Goal: Task Accomplishment & Management: Use online tool/utility

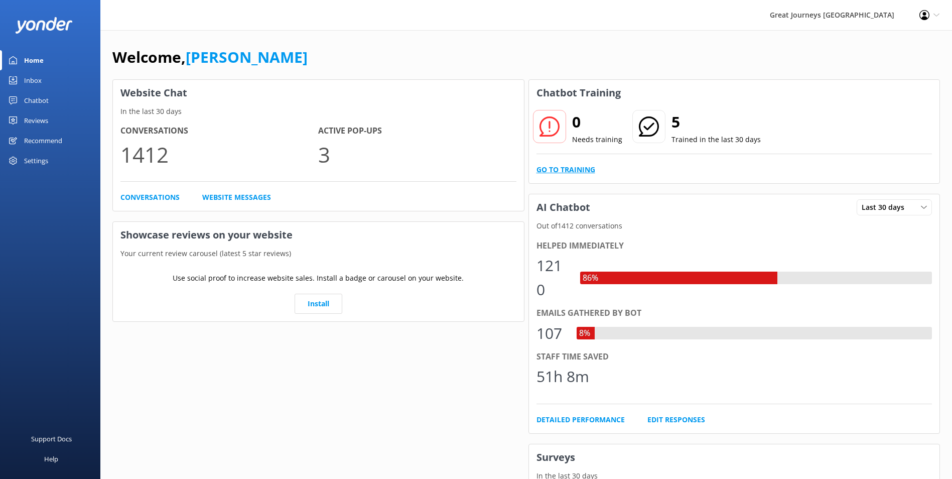
click at [556, 168] on link "Go to Training" at bounding box center [566, 169] width 59 height 11
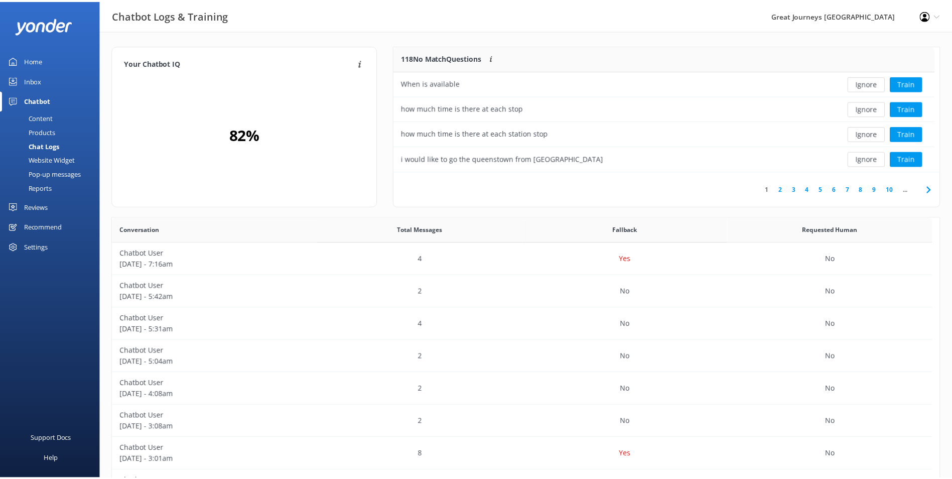
scroll to position [344, 819]
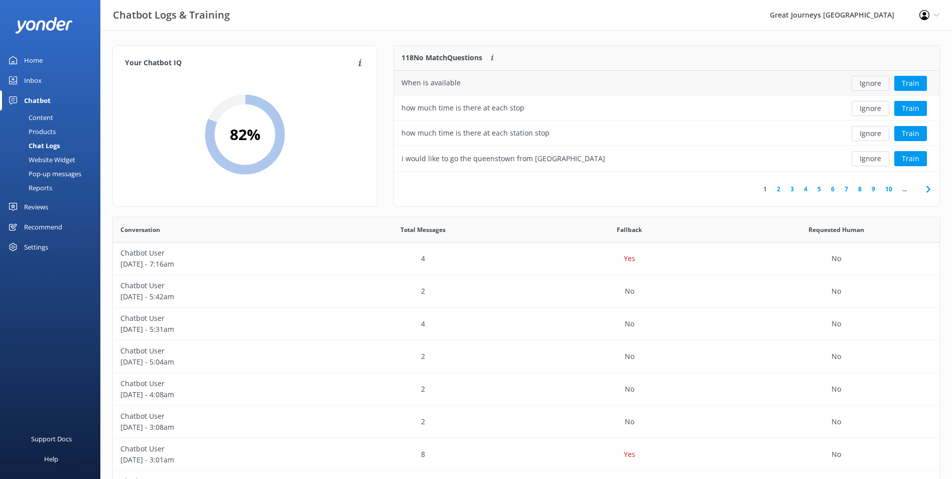
click at [880, 81] on button "Ignore" at bounding box center [871, 83] width 38 height 15
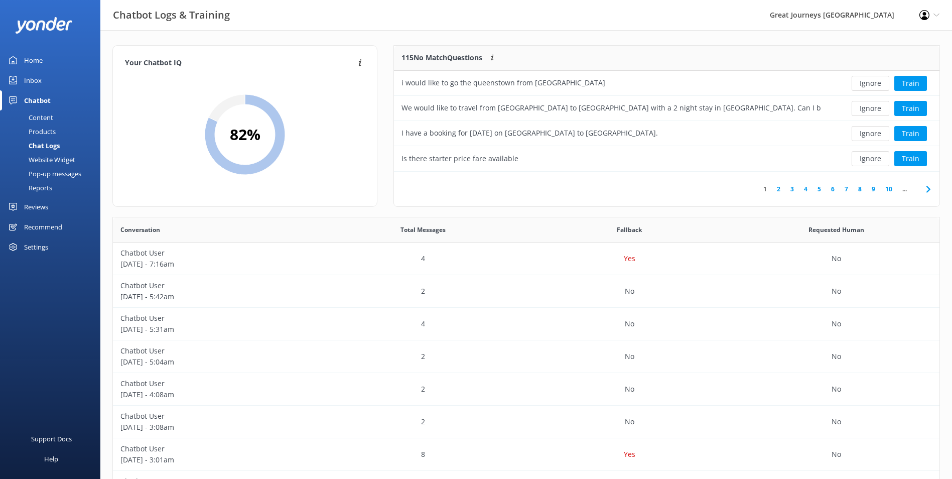
click at [880, 81] on button "Ignore" at bounding box center [871, 83] width 38 height 15
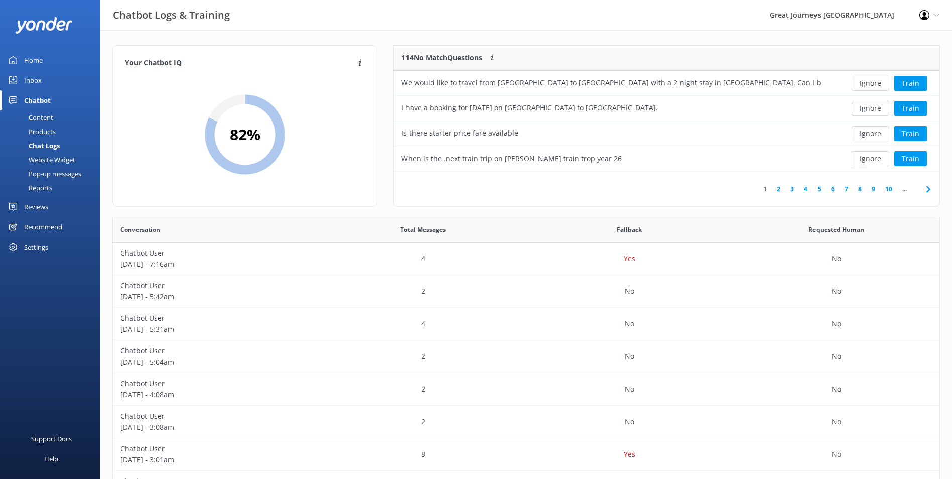
click at [880, 81] on button "Ignore" at bounding box center [871, 83] width 38 height 15
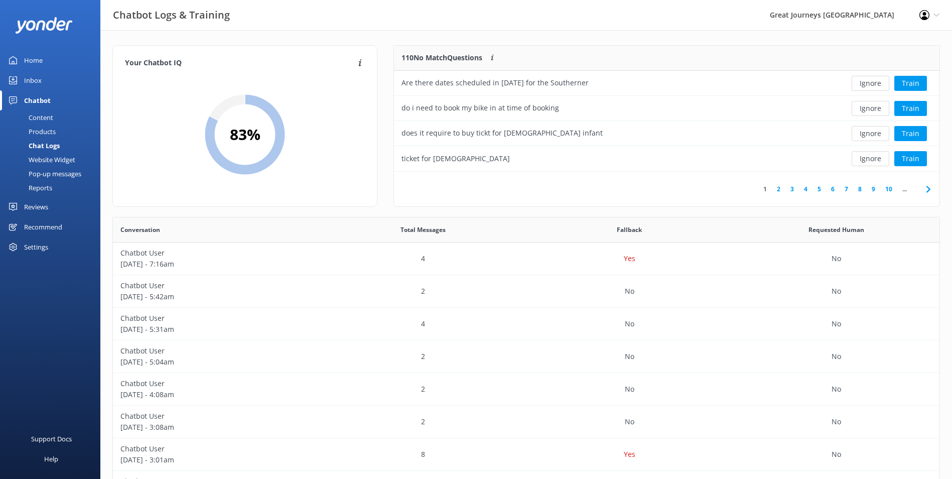
click at [880, 81] on button "Ignore" at bounding box center [871, 83] width 38 height 15
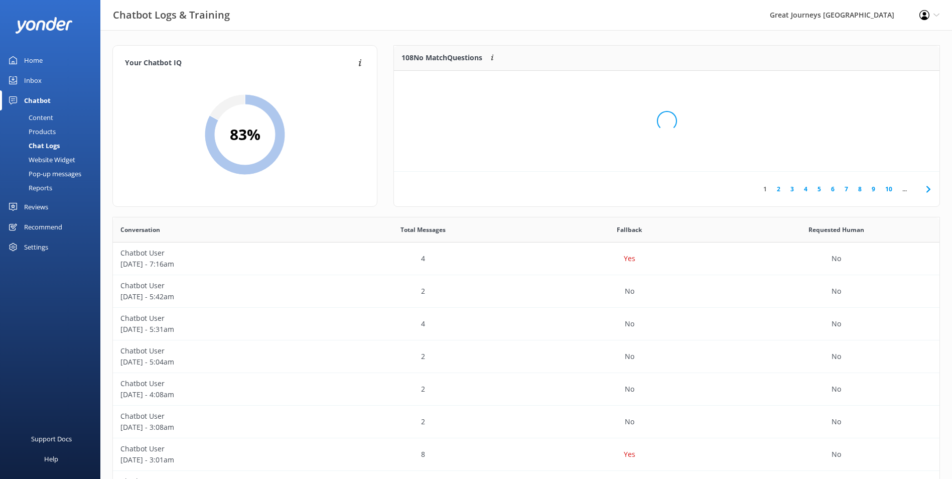
click at [880, 81] on div "Loading.." at bounding box center [666, 121] width 525 height 479
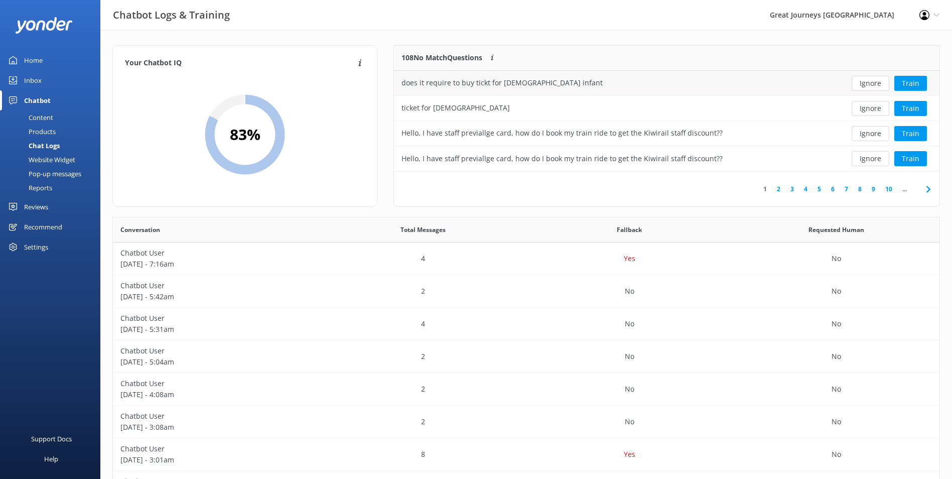
click at [880, 81] on button "Ignore" at bounding box center [871, 83] width 38 height 15
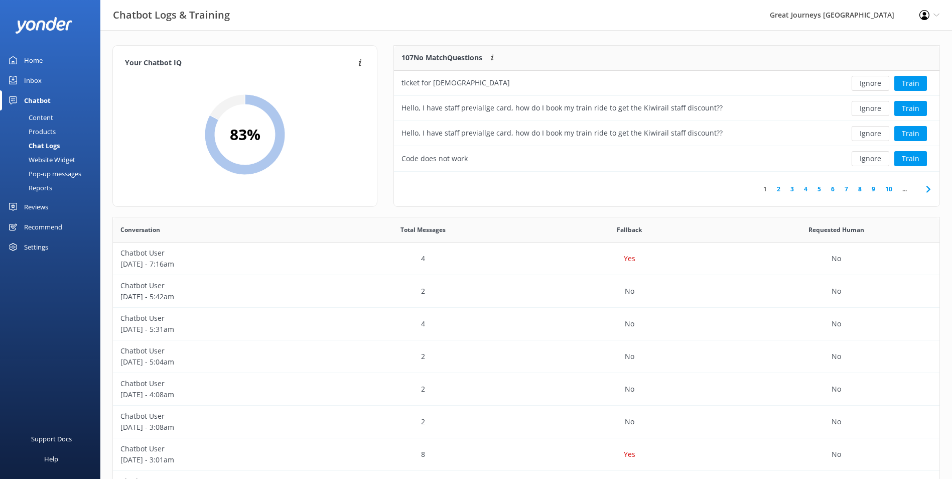
click at [880, 81] on button "Ignore" at bounding box center [871, 83] width 38 height 15
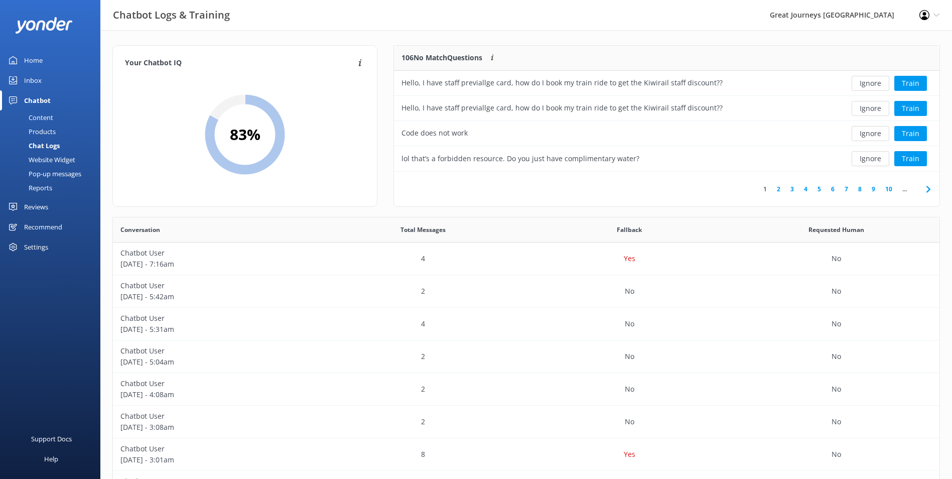
click at [880, 81] on button "Ignore" at bounding box center [871, 83] width 38 height 15
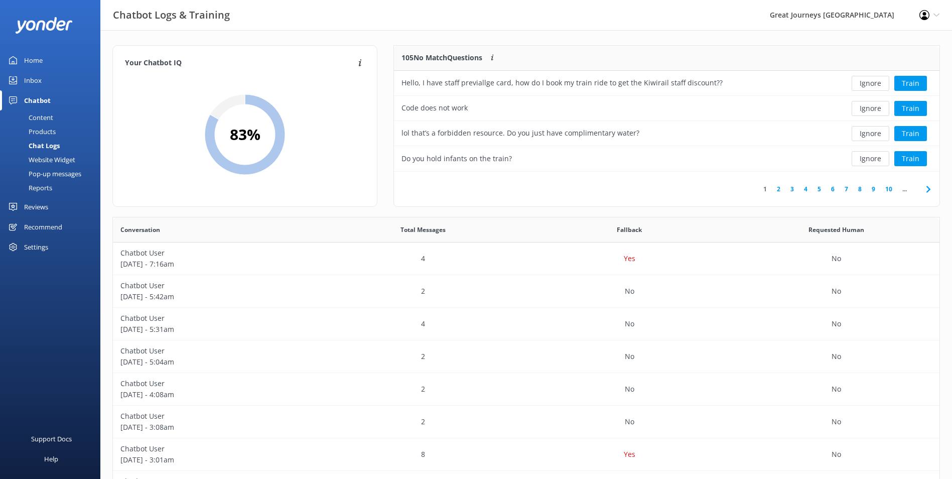
click at [880, 81] on button "Ignore" at bounding box center [871, 83] width 38 height 15
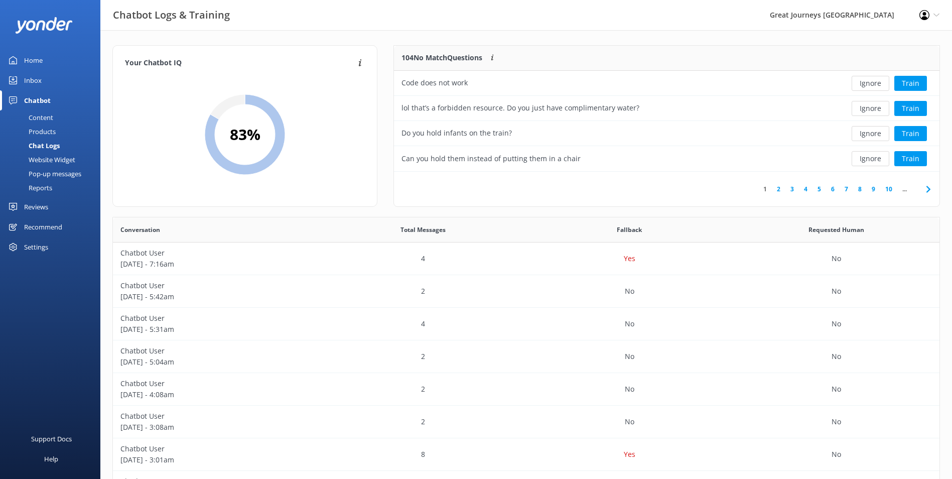
click at [880, 81] on button "Ignore" at bounding box center [871, 83] width 38 height 15
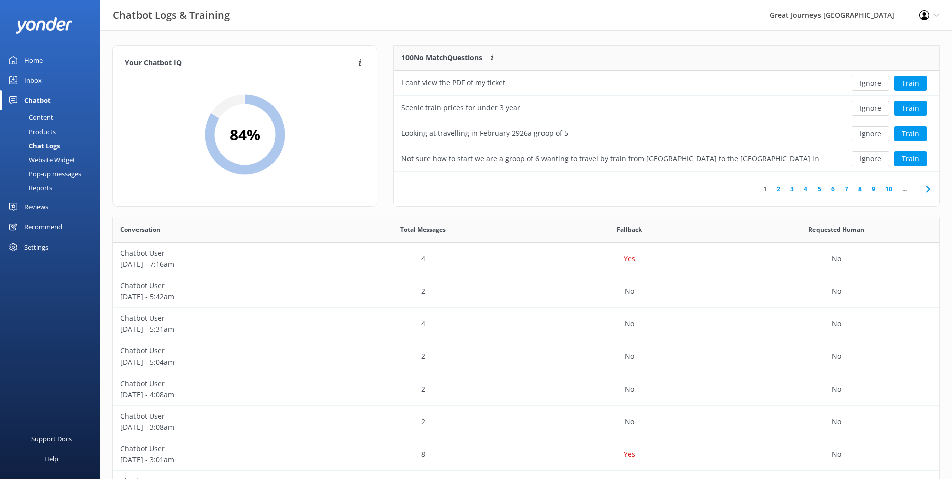
click at [880, 81] on button "Ignore" at bounding box center [871, 83] width 38 height 15
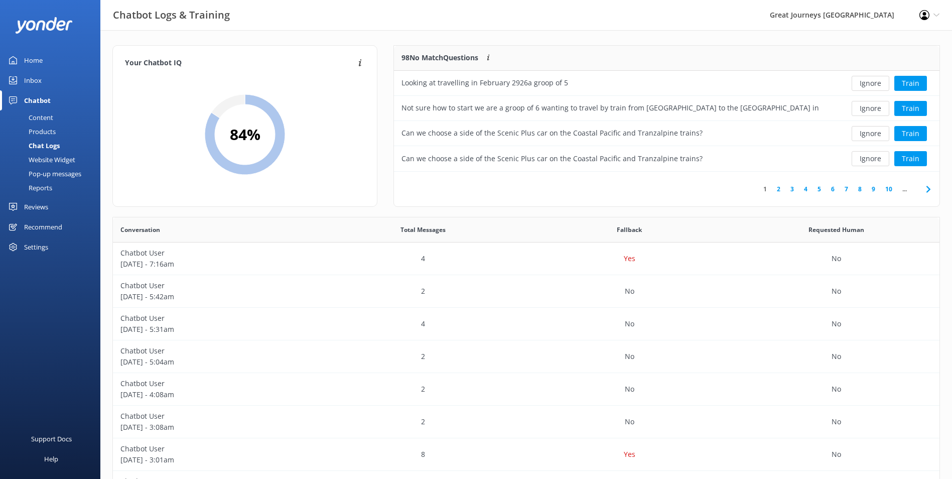
click at [880, 81] on button "Ignore" at bounding box center [871, 83] width 38 height 15
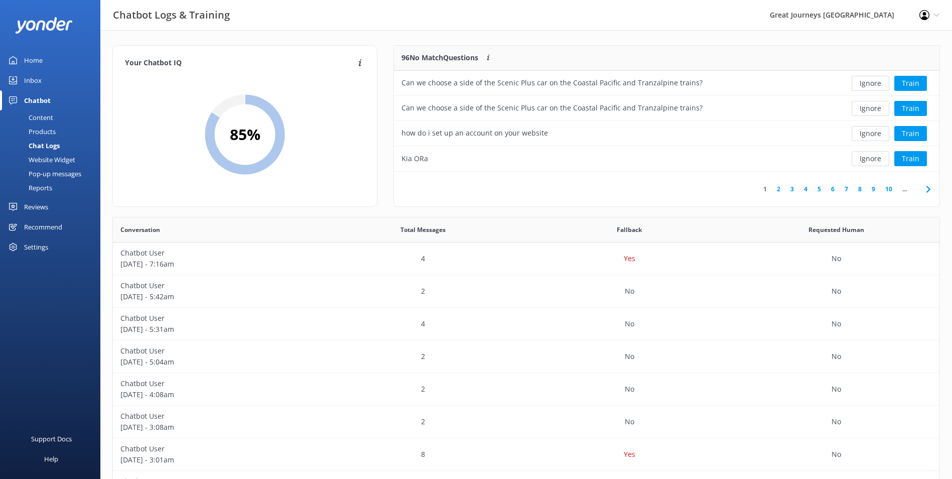
click at [880, 81] on button "Ignore" at bounding box center [871, 83] width 38 height 15
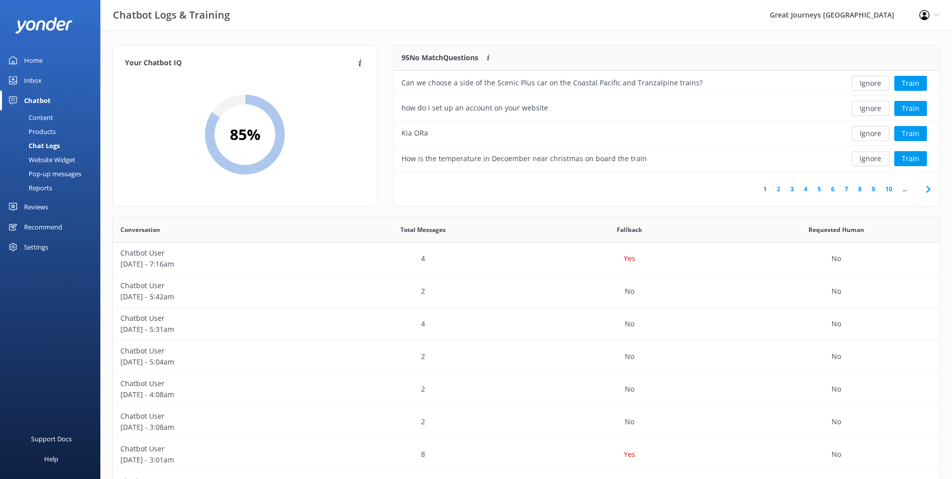
click at [879, 81] on button "Ignore" at bounding box center [871, 83] width 38 height 15
click at [878, 81] on button "Ignore" at bounding box center [871, 83] width 38 height 15
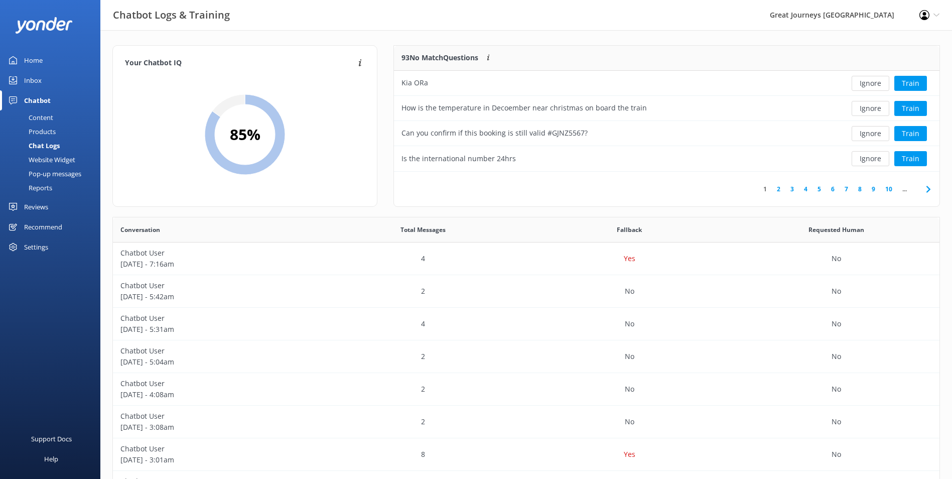
click at [878, 81] on button "Ignore" at bounding box center [871, 83] width 38 height 15
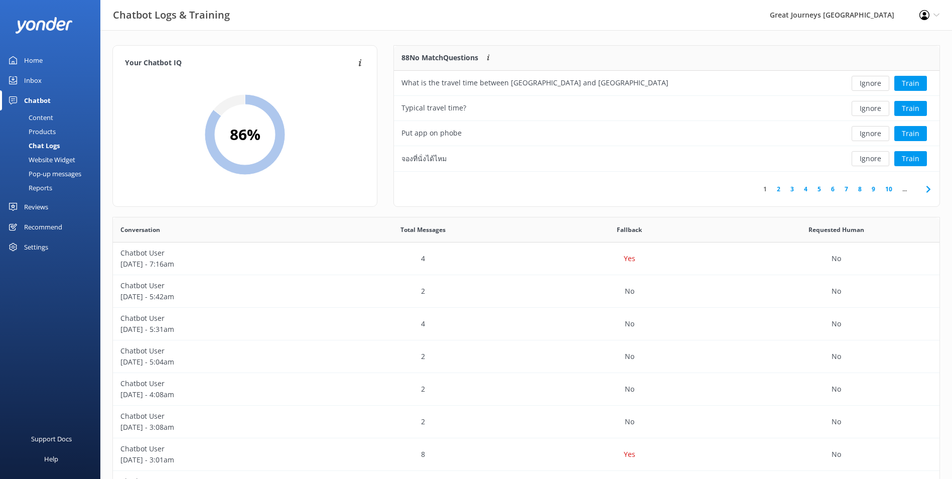
click at [878, 81] on button "Ignore" at bounding box center [871, 83] width 38 height 15
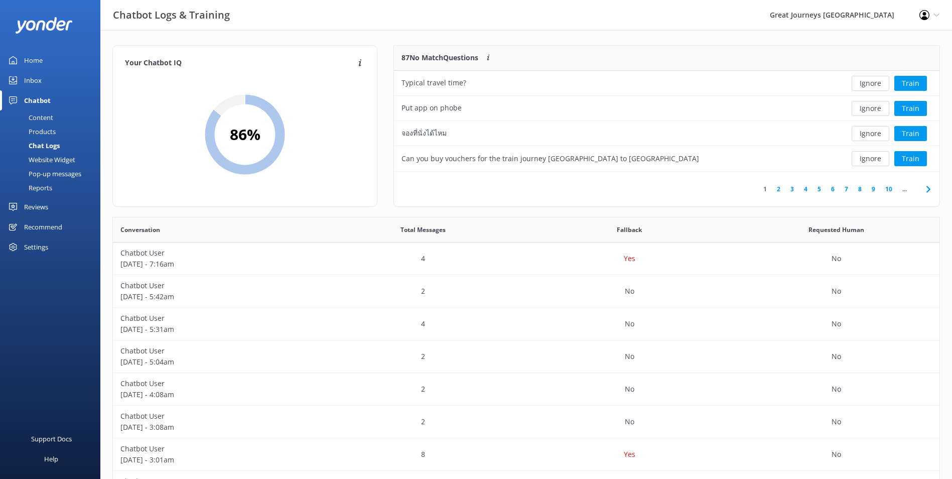
click at [878, 81] on button "Ignore" at bounding box center [871, 83] width 38 height 15
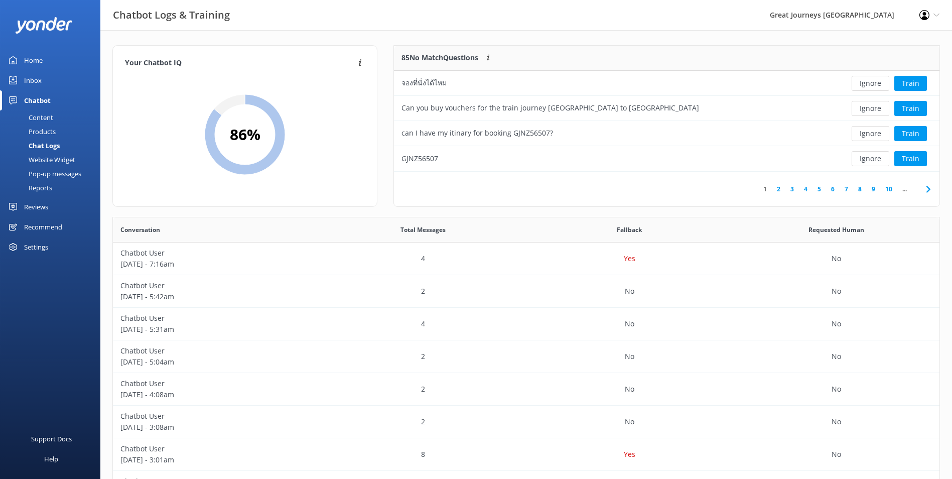
click at [878, 81] on button "Ignore" at bounding box center [871, 83] width 38 height 15
click at [878, 81] on div "Ignore Train" at bounding box center [884, 83] width 96 height 15
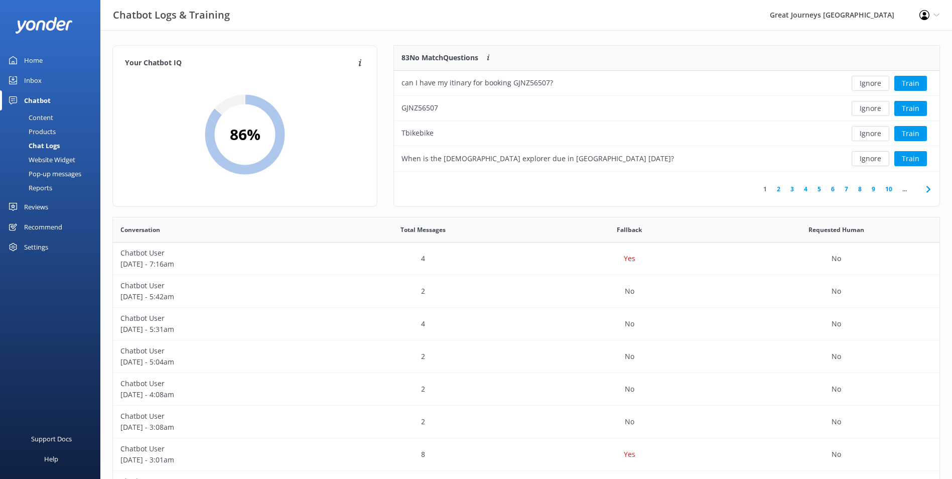
click at [878, 81] on button "Ignore" at bounding box center [871, 83] width 38 height 15
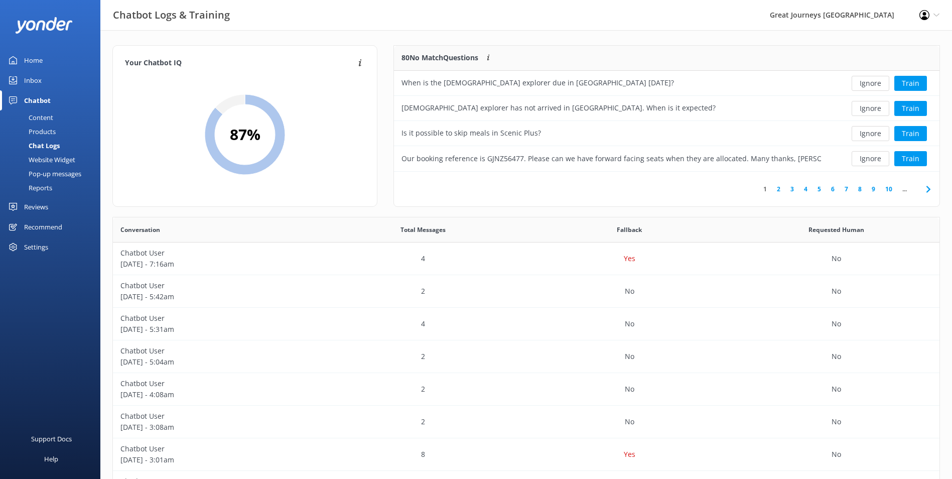
click at [878, 81] on button "Ignore" at bounding box center [871, 83] width 38 height 15
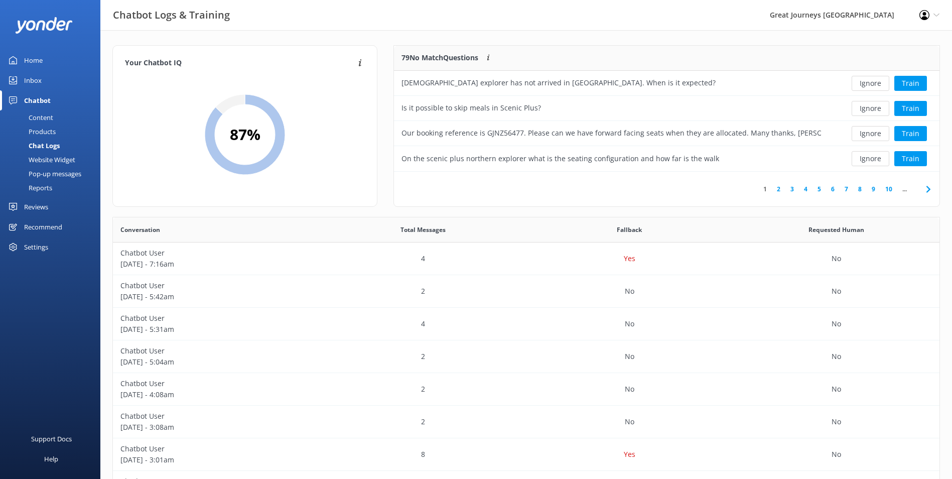
click at [878, 81] on button "Ignore" at bounding box center [871, 83] width 38 height 15
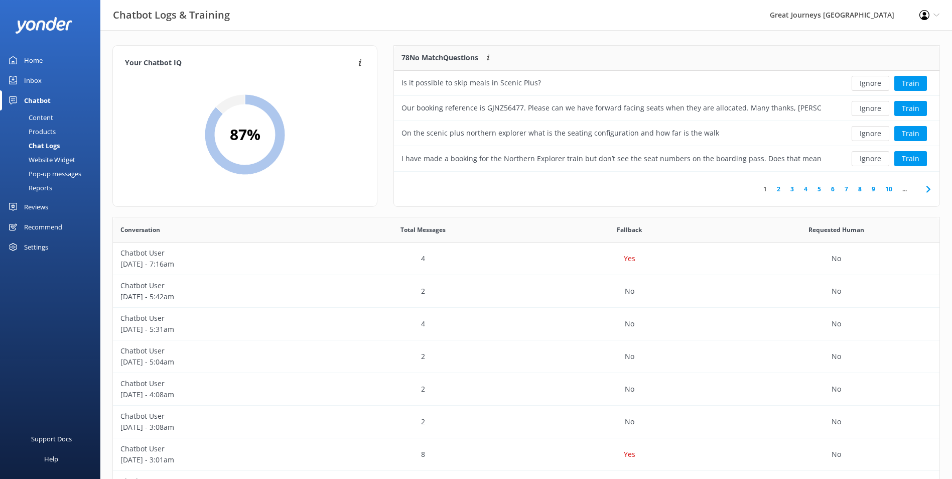
click at [878, 81] on button "Ignore" at bounding box center [871, 83] width 38 height 15
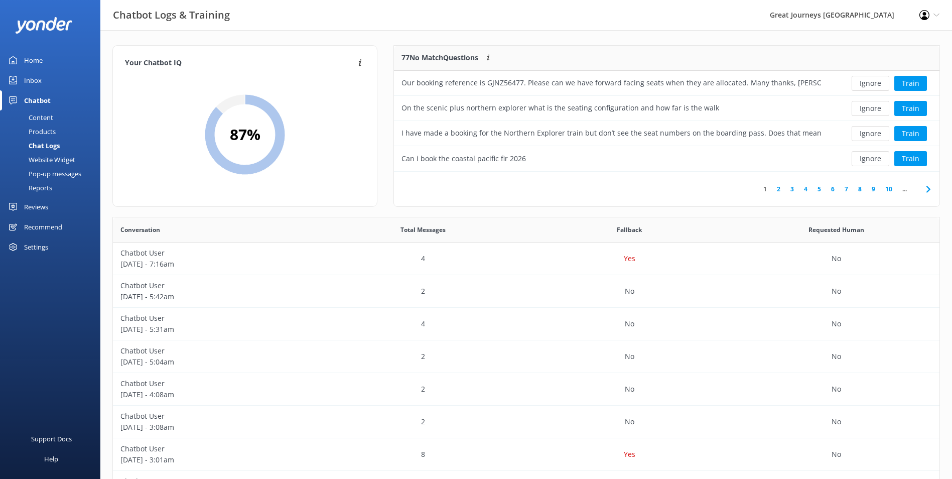
click at [878, 81] on button "Ignore" at bounding box center [871, 83] width 38 height 15
click at [878, 81] on div "Ignore Train" at bounding box center [884, 83] width 96 height 15
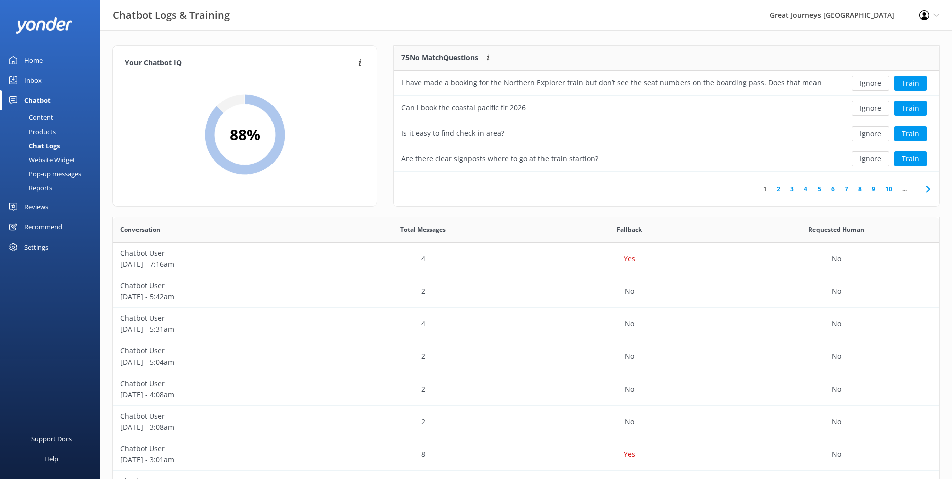
click at [878, 81] on button "Ignore" at bounding box center [871, 83] width 38 height 15
click at [878, 81] on div "Loading.. Train" at bounding box center [884, 83] width 96 height 15
click at [878, 81] on button "Ignore" at bounding box center [871, 83] width 38 height 15
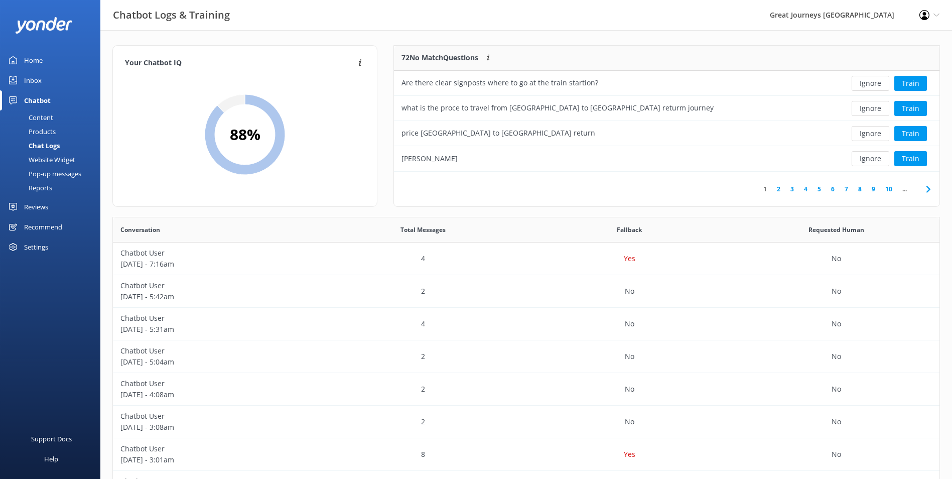
click at [878, 81] on button "Ignore" at bounding box center [871, 83] width 38 height 15
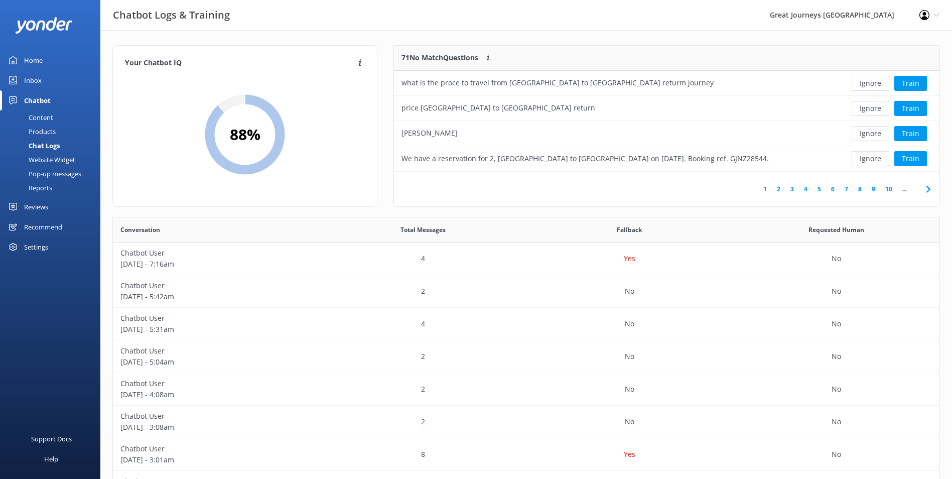
click at [878, 81] on button "Ignore" at bounding box center [871, 83] width 38 height 15
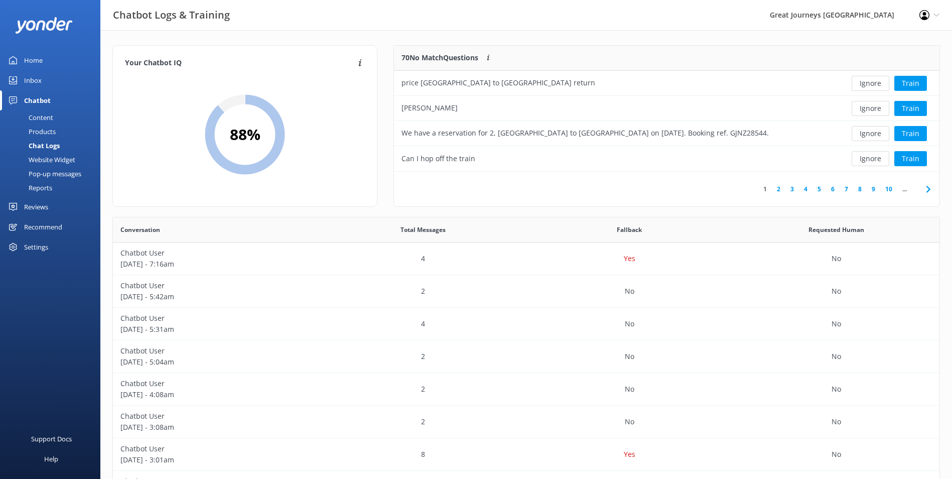
click at [878, 81] on button "Ignore" at bounding box center [871, 83] width 38 height 15
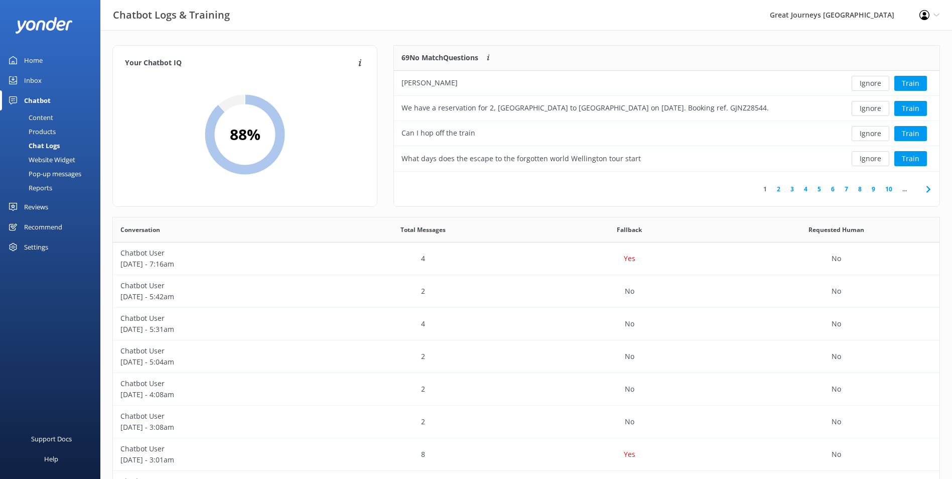
click at [878, 81] on button "Ignore" at bounding box center [871, 83] width 38 height 15
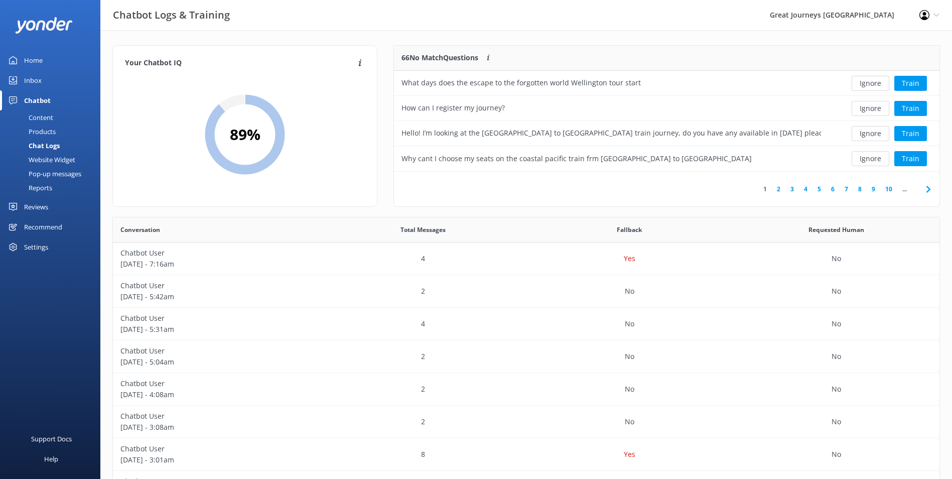
click at [878, 81] on button "Ignore" at bounding box center [871, 83] width 38 height 15
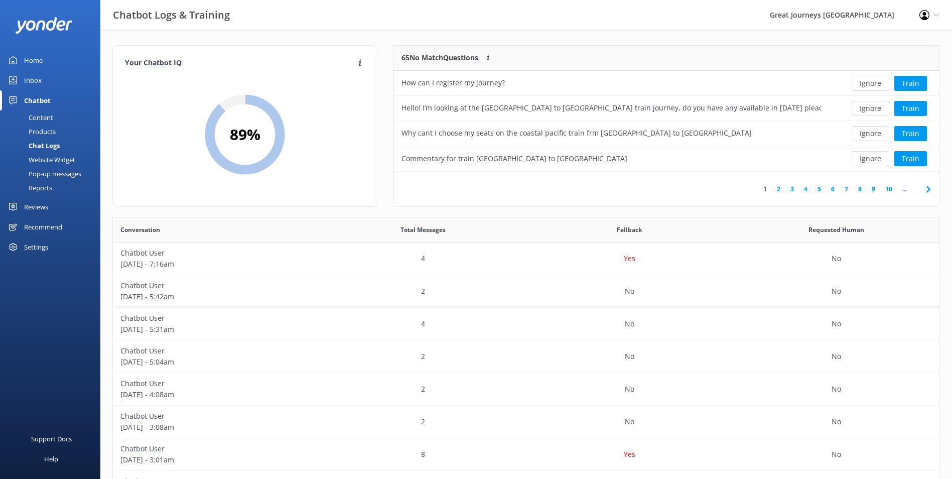
click at [878, 81] on button "Ignore" at bounding box center [871, 83] width 38 height 15
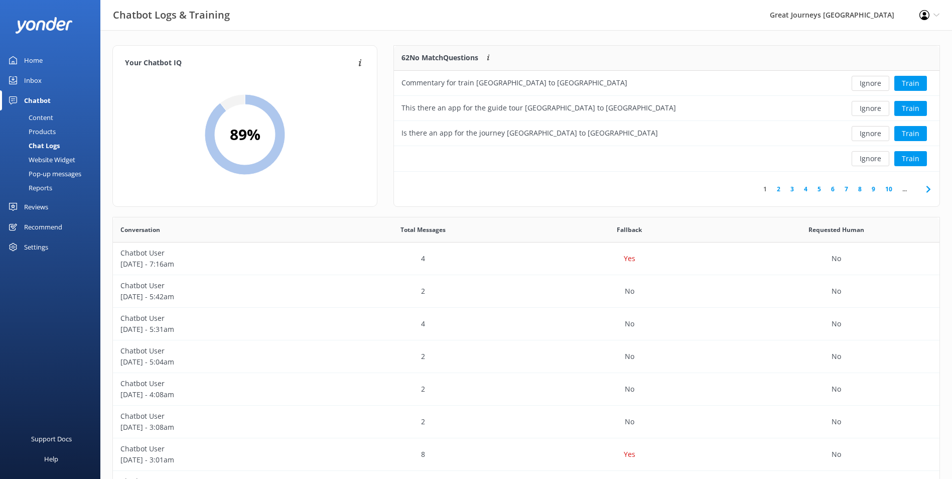
click at [878, 81] on button "Ignore" at bounding box center [871, 83] width 38 height 15
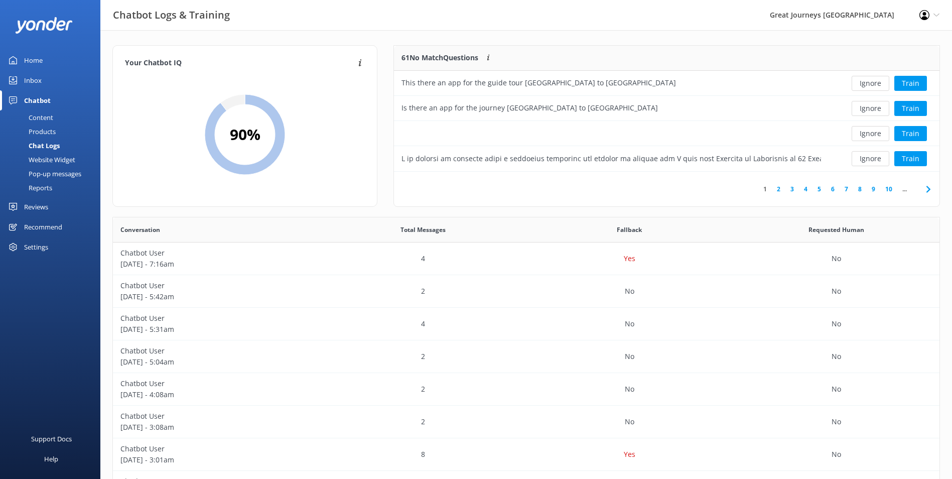
click at [878, 81] on button "Ignore" at bounding box center [871, 83] width 38 height 15
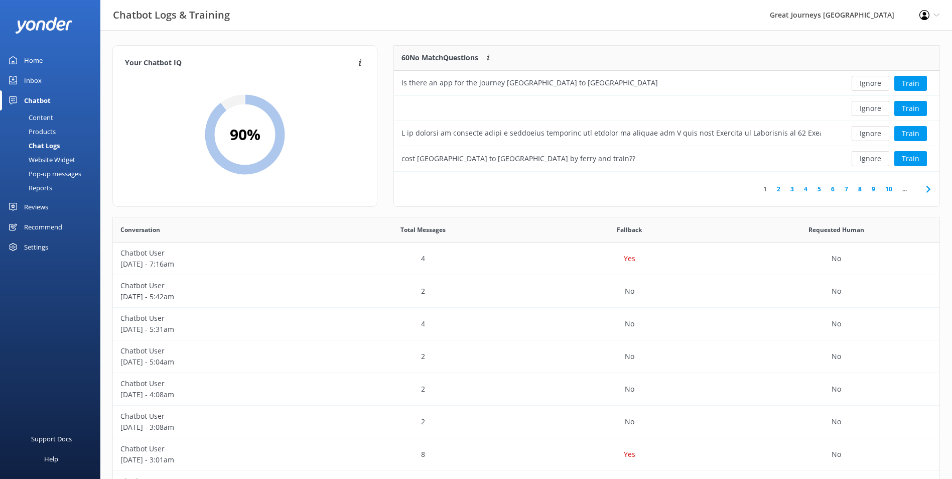
click at [878, 81] on button "Ignore" at bounding box center [871, 83] width 38 height 15
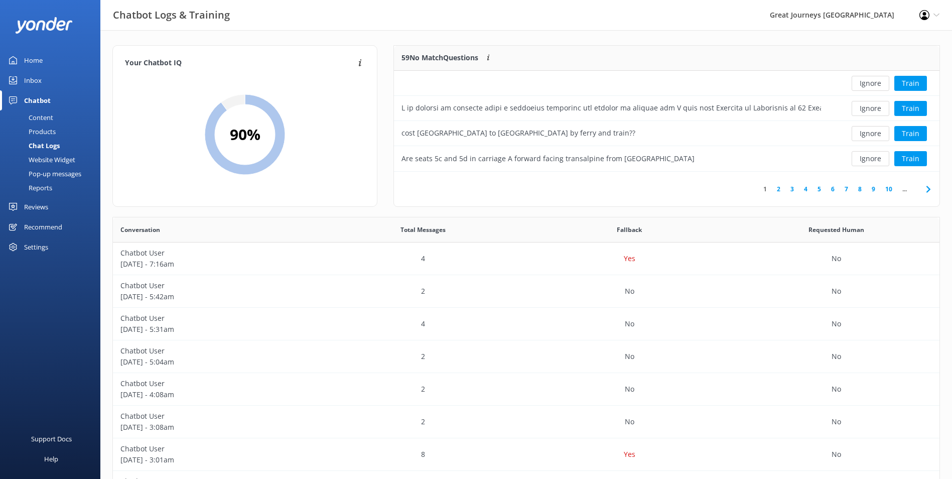
click at [878, 81] on button "Ignore" at bounding box center [871, 83] width 38 height 15
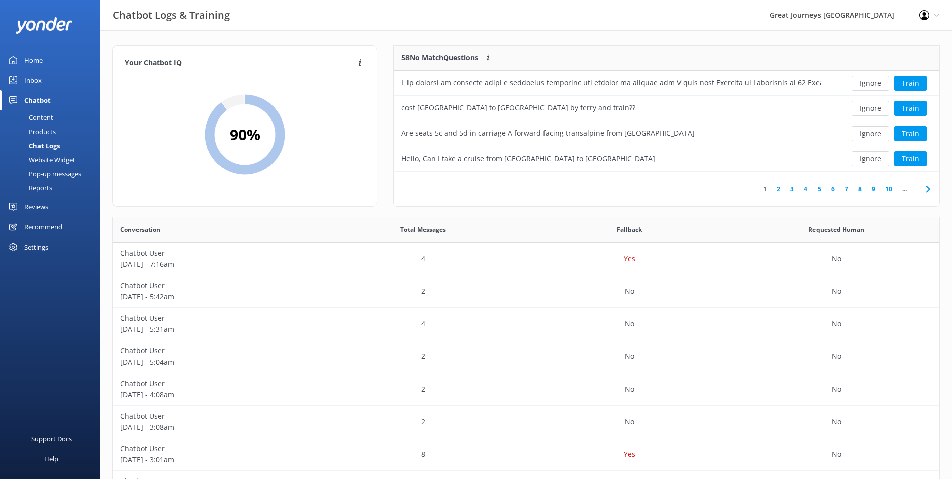
click at [878, 81] on button "Ignore" at bounding box center [871, 83] width 38 height 15
click at [878, 81] on div "Loading.. Train" at bounding box center [884, 83] width 96 height 15
click at [878, 81] on button "Ignore" at bounding box center [871, 83] width 38 height 15
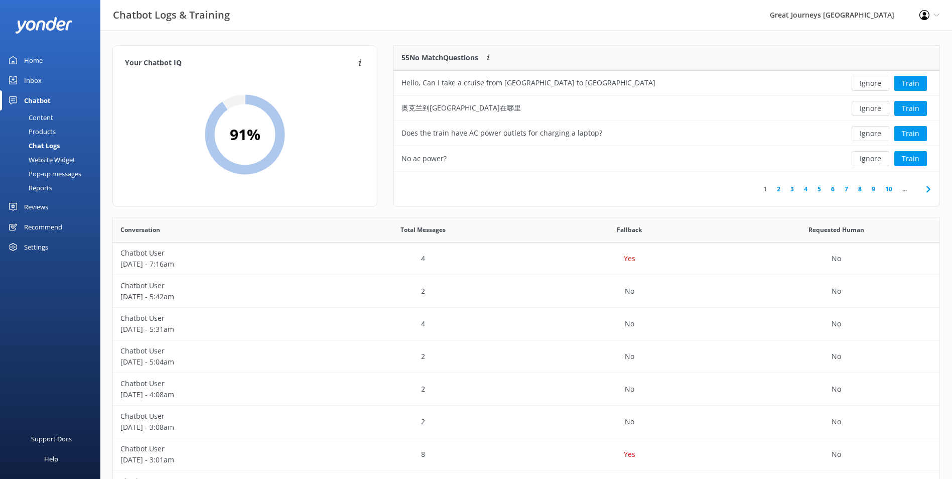
click at [878, 81] on button "Ignore" at bounding box center [871, 83] width 38 height 15
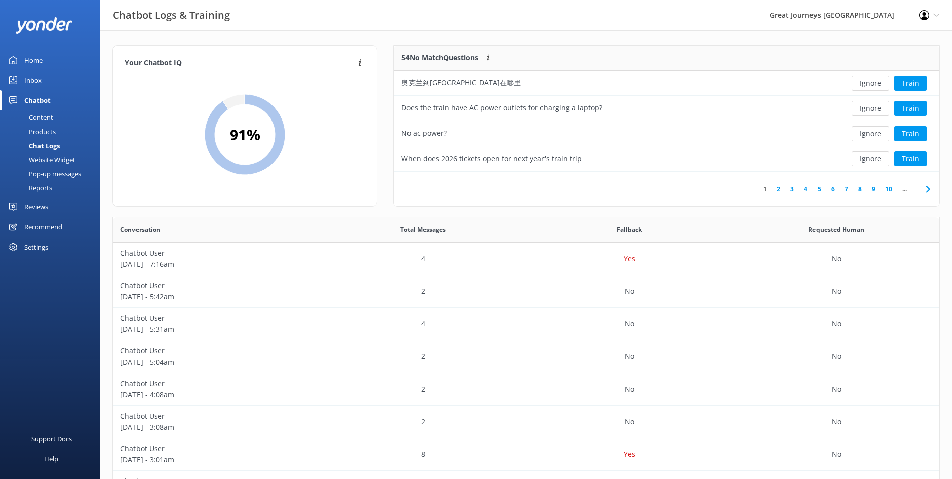
click at [878, 81] on button "Ignore" at bounding box center [871, 83] width 38 height 15
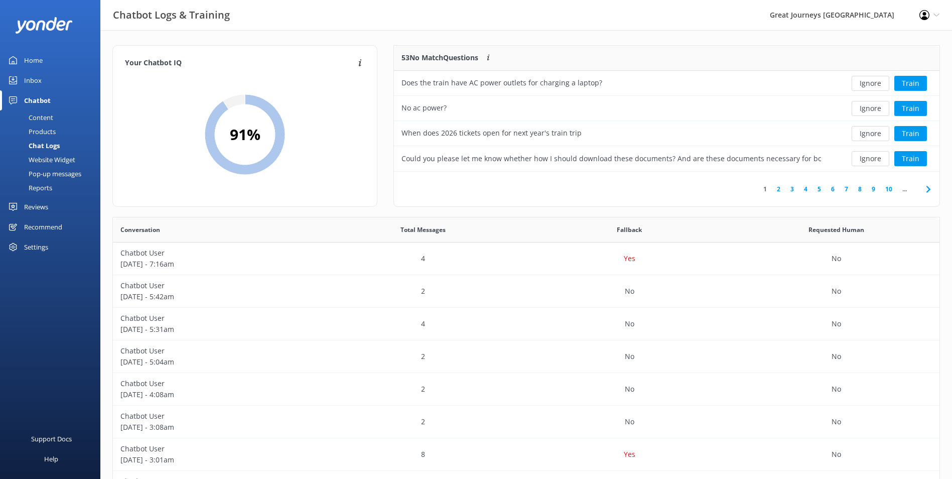
click at [878, 81] on button "Ignore" at bounding box center [871, 83] width 38 height 15
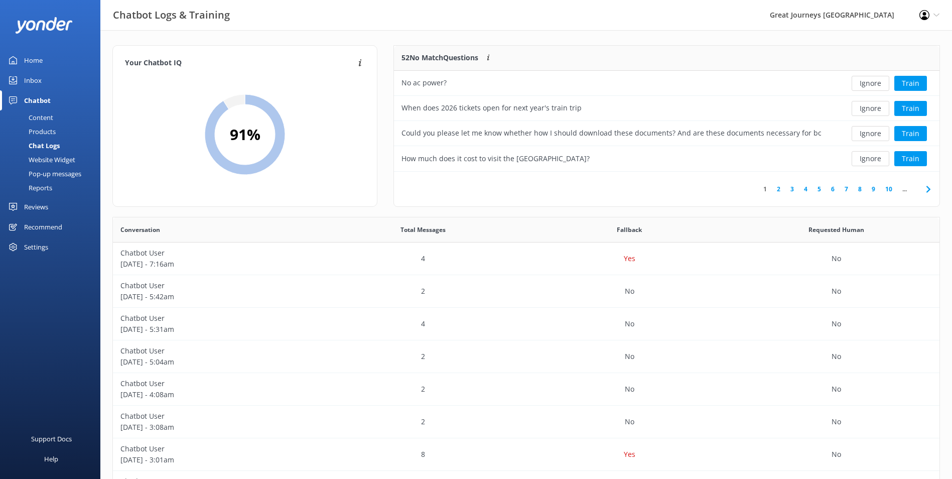
click at [878, 81] on button "Ignore" at bounding box center [871, 83] width 38 height 15
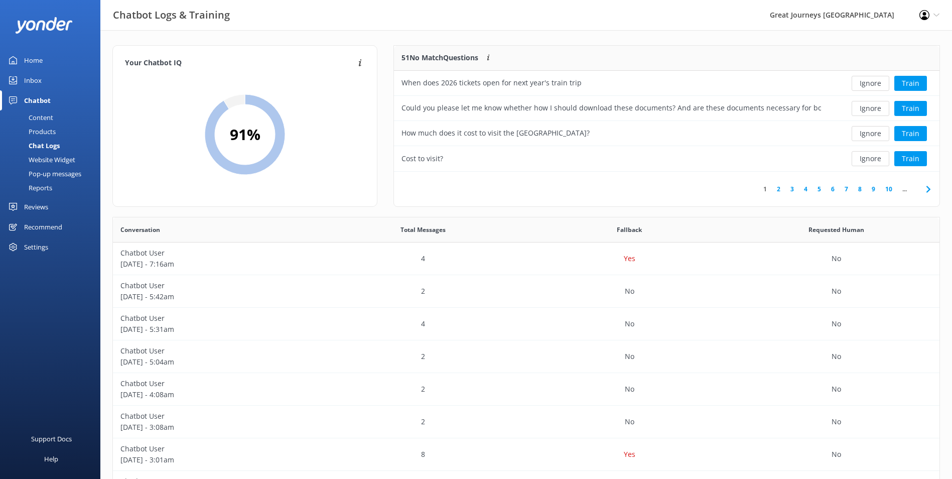
click at [878, 81] on button "Ignore" at bounding box center [871, 83] width 38 height 15
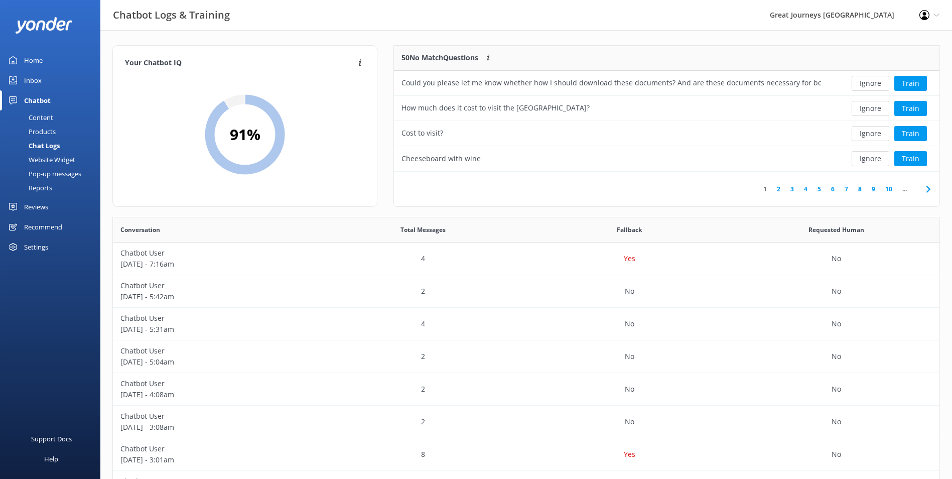
click at [878, 81] on button "Ignore" at bounding box center [871, 83] width 38 height 15
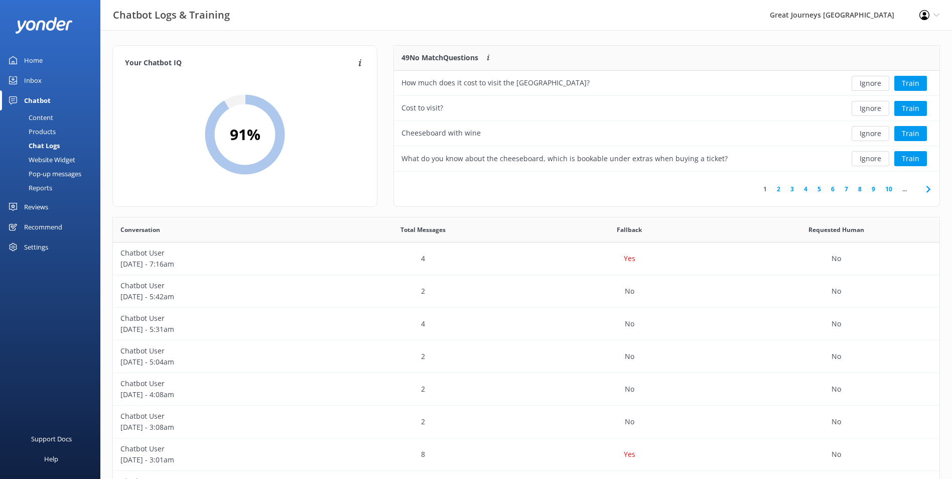
click at [878, 81] on button "Ignore" at bounding box center [871, 83] width 38 height 15
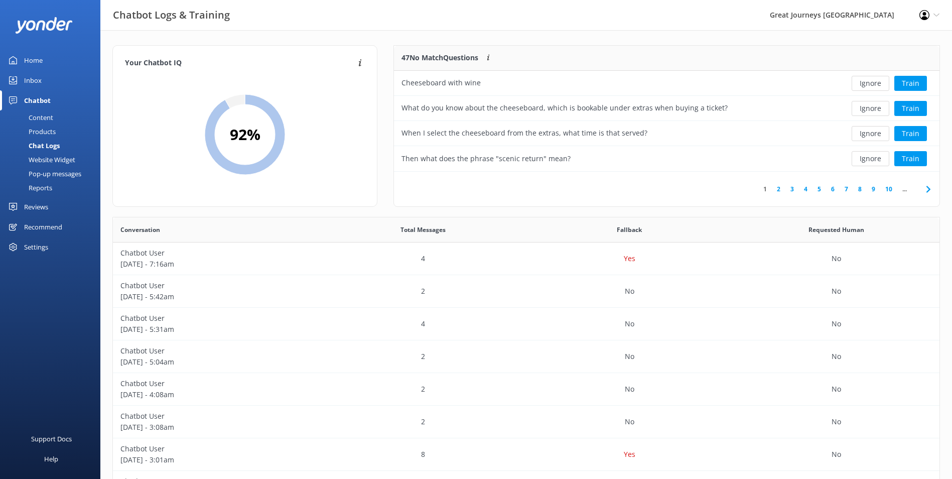
click at [878, 81] on button "Ignore" at bounding box center [871, 83] width 38 height 15
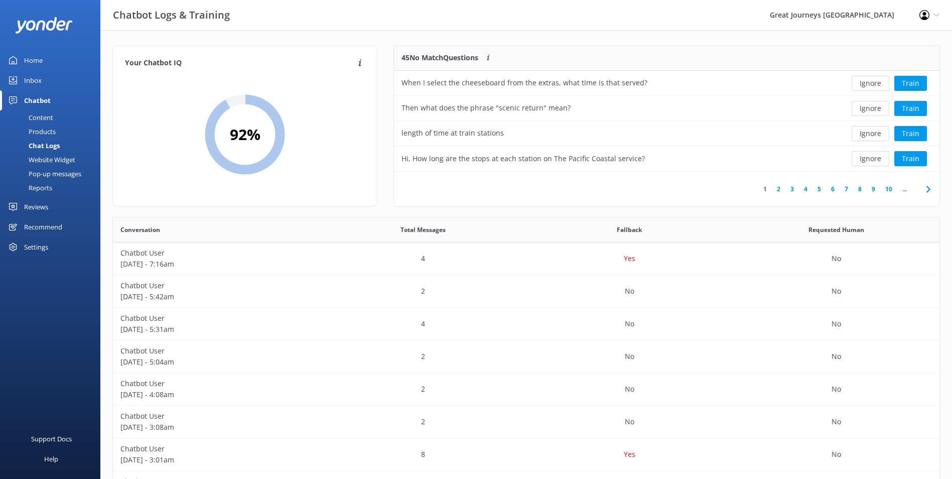
click at [878, 81] on button "Ignore" at bounding box center [871, 83] width 38 height 15
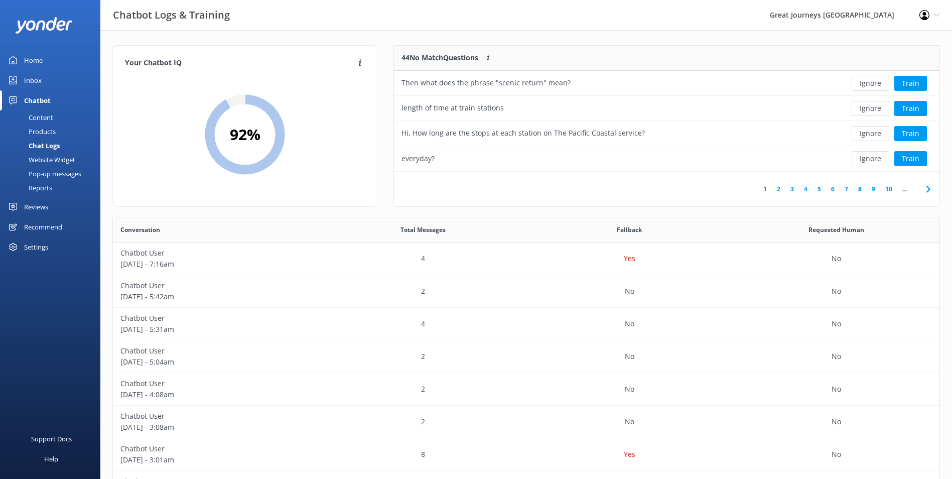
click at [878, 81] on button "Ignore" at bounding box center [871, 83] width 38 height 15
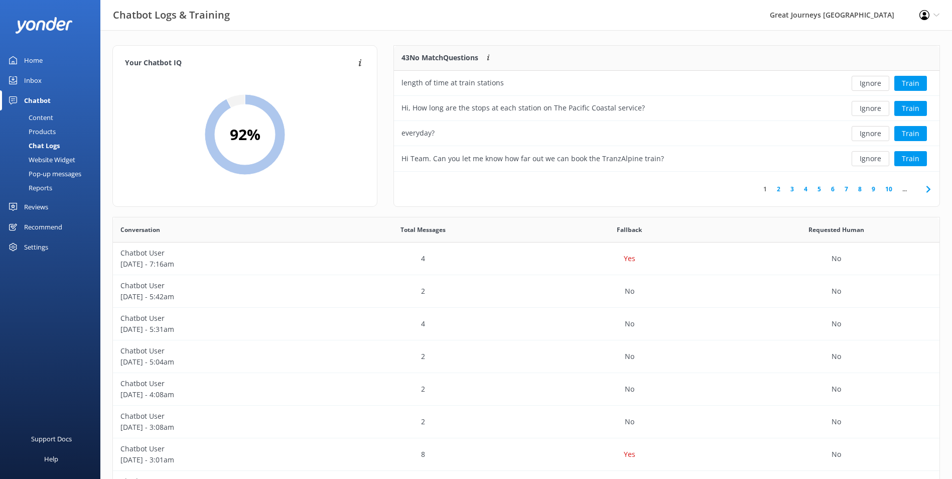
click at [878, 81] on button "Ignore" at bounding box center [871, 83] width 38 height 15
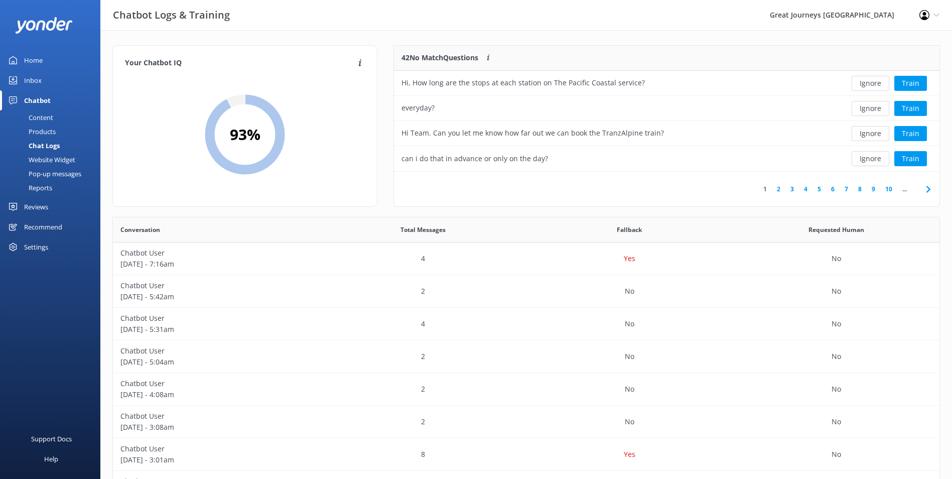
click at [878, 81] on button "Ignore" at bounding box center [871, 83] width 38 height 15
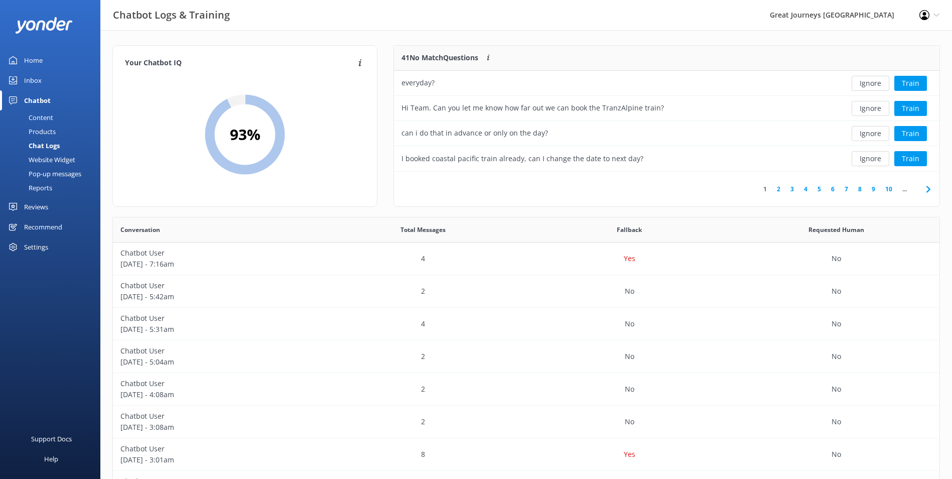
click at [878, 81] on button "Ignore" at bounding box center [871, 83] width 38 height 15
click at [877, 81] on button "Ignore" at bounding box center [871, 83] width 38 height 15
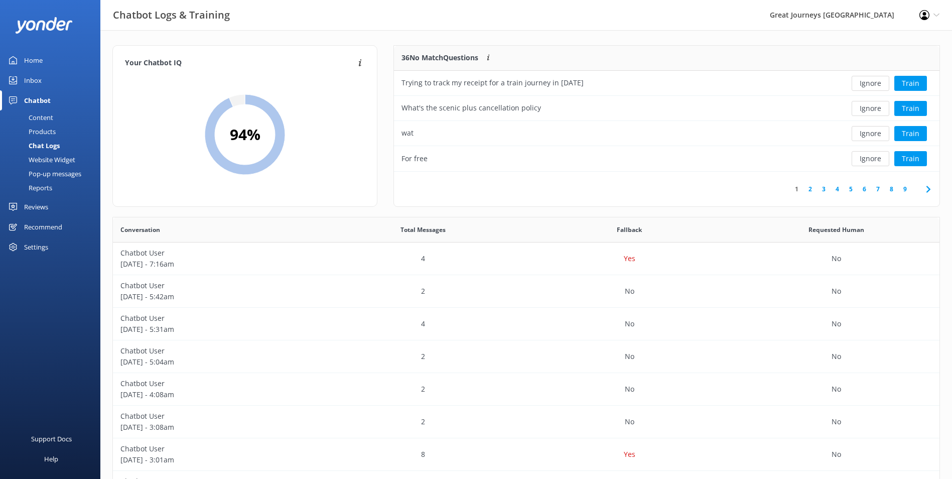
click at [877, 81] on button "Ignore" at bounding box center [871, 83] width 38 height 15
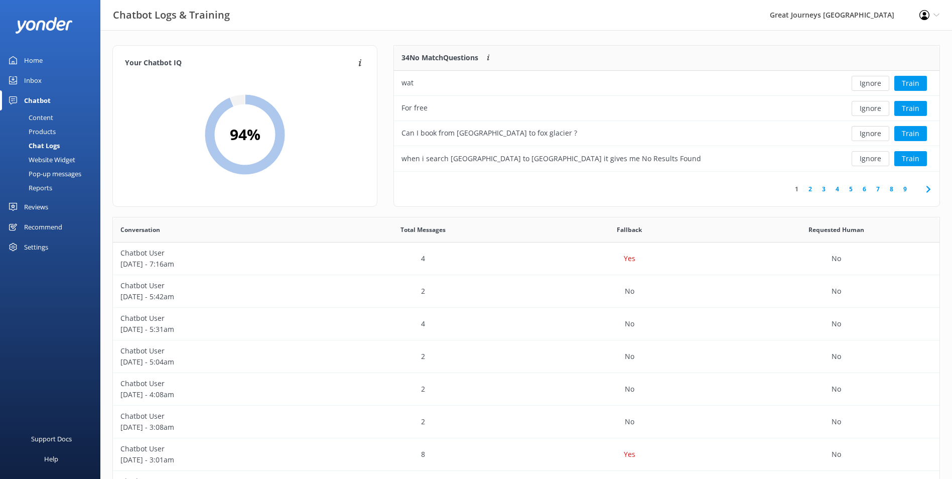
click at [866, 84] on button "Ignore" at bounding box center [871, 83] width 38 height 15
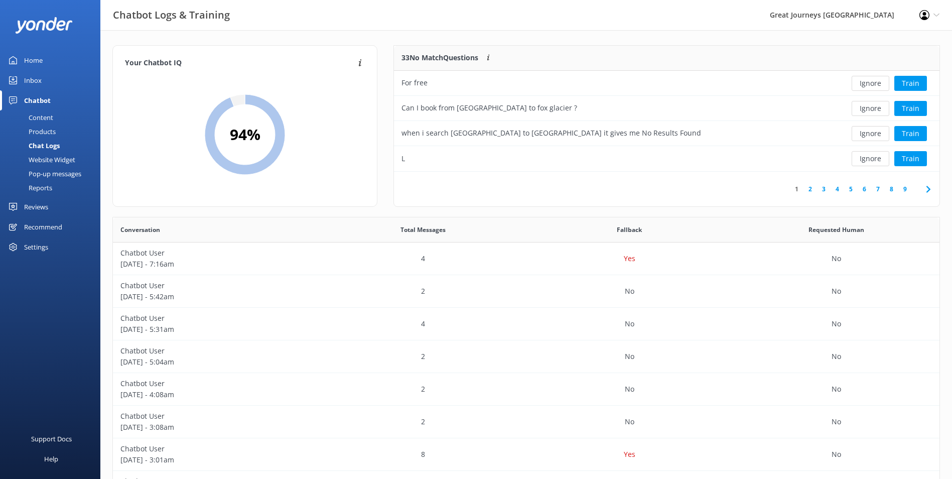
click at [866, 84] on button "Ignore" at bounding box center [871, 83] width 38 height 15
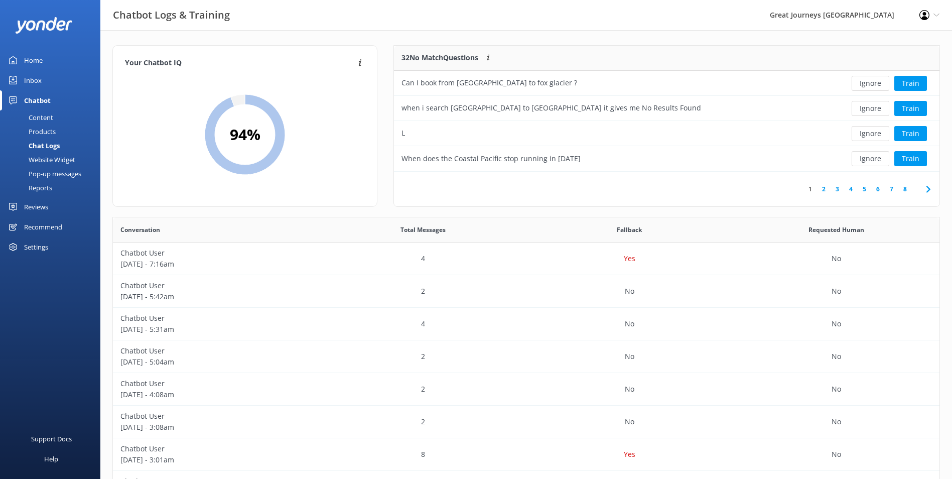
click at [866, 84] on button "Ignore" at bounding box center [871, 83] width 38 height 15
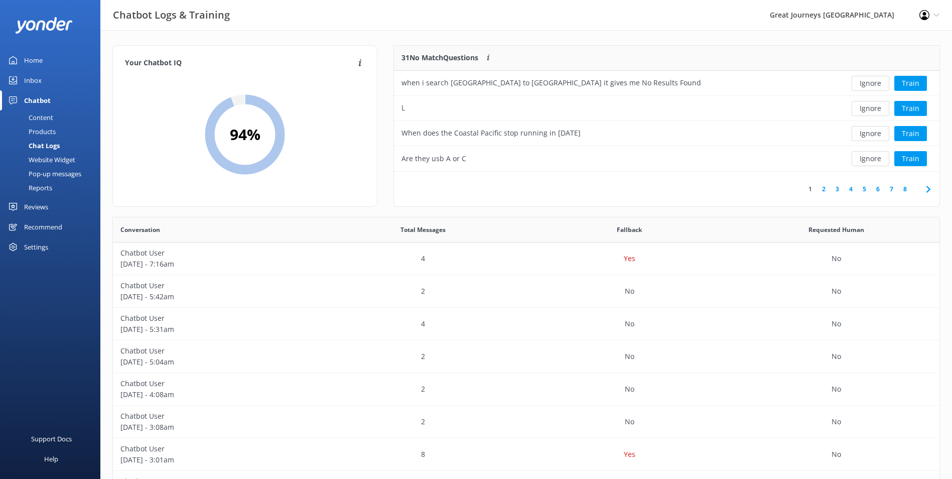
click at [866, 84] on button "Ignore" at bounding box center [871, 83] width 38 height 15
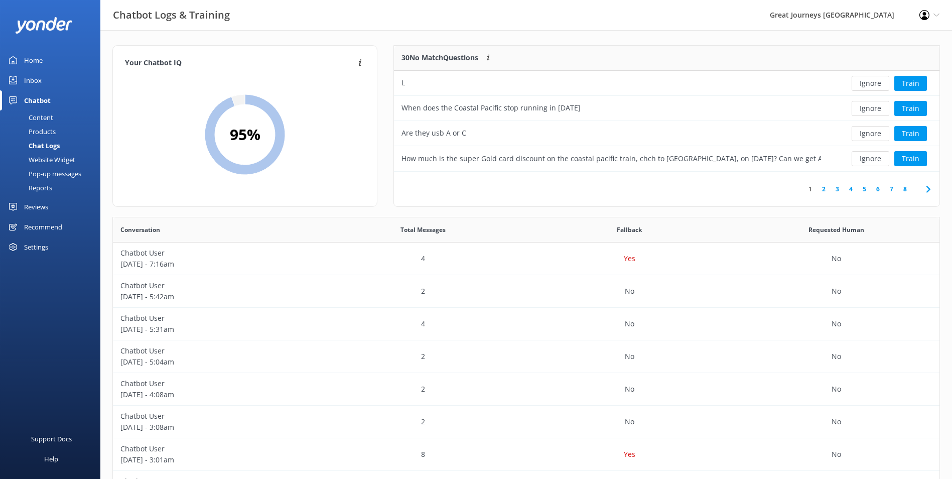
click at [866, 84] on button "Ignore" at bounding box center [871, 83] width 38 height 15
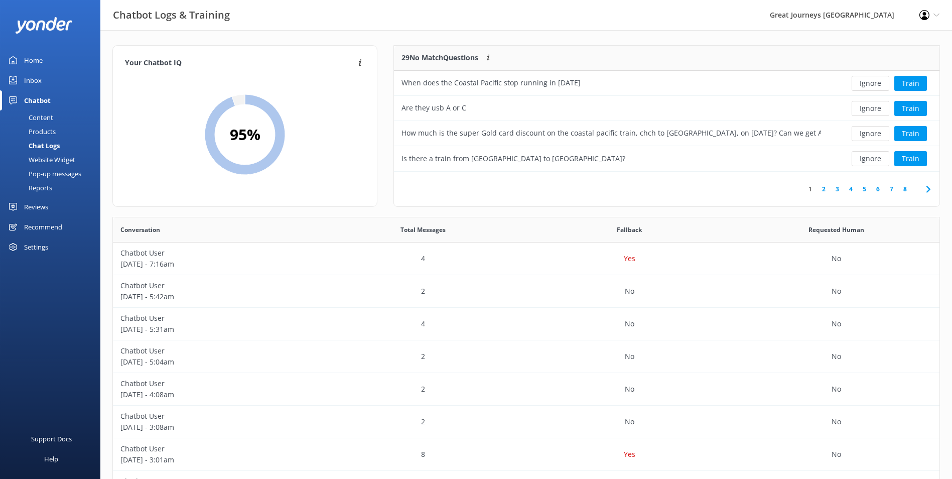
click at [866, 84] on button "Ignore" at bounding box center [871, 83] width 38 height 15
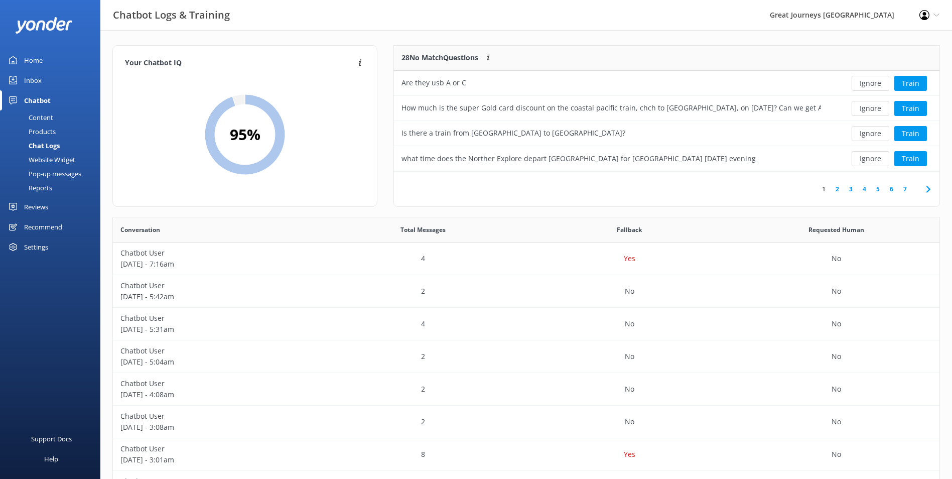
click at [866, 84] on button "Ignore" at bounding box center [871, 83] width 38 height 15
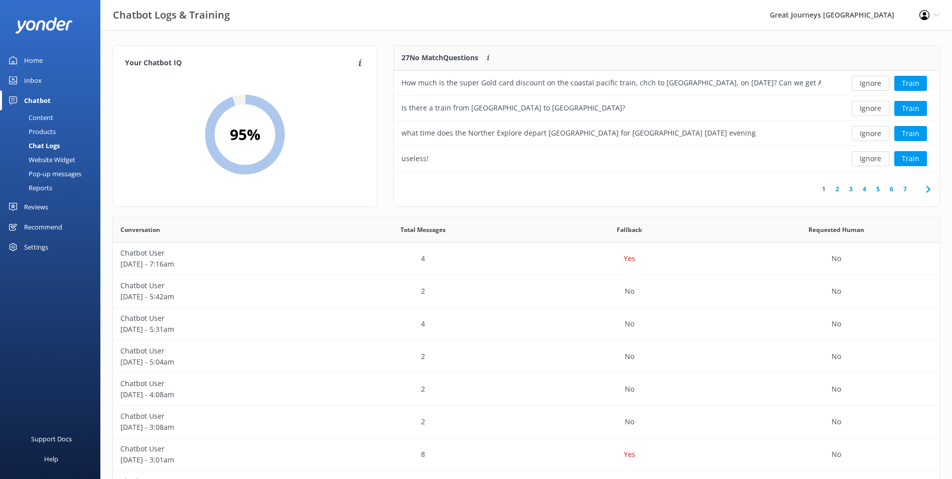
click at [866, 84] on button "Ignore" at bounding box center [871, 83] width 38 height 15
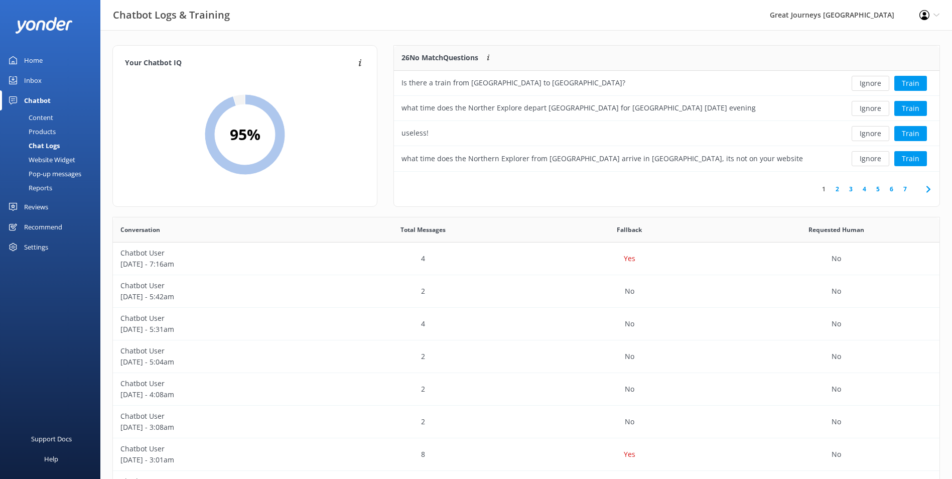
click at [866, 84] on button "Ignore" at bounding box center [871, 83] width 38 height 15
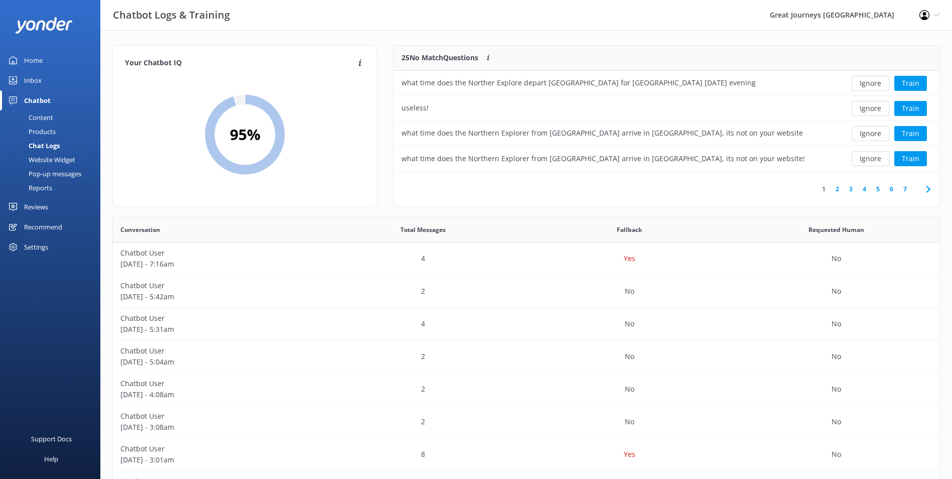
click at [866, 84] on button "Ignore" at bounding box center [871, 83] width 38 height 15
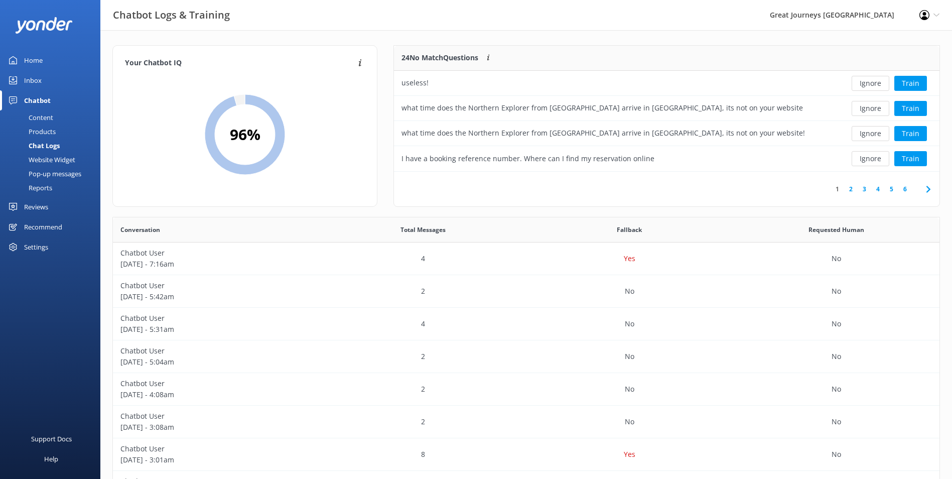
click at [866, 84] on button "Ignore" at bounding box center [871, 83] width 38 height 15
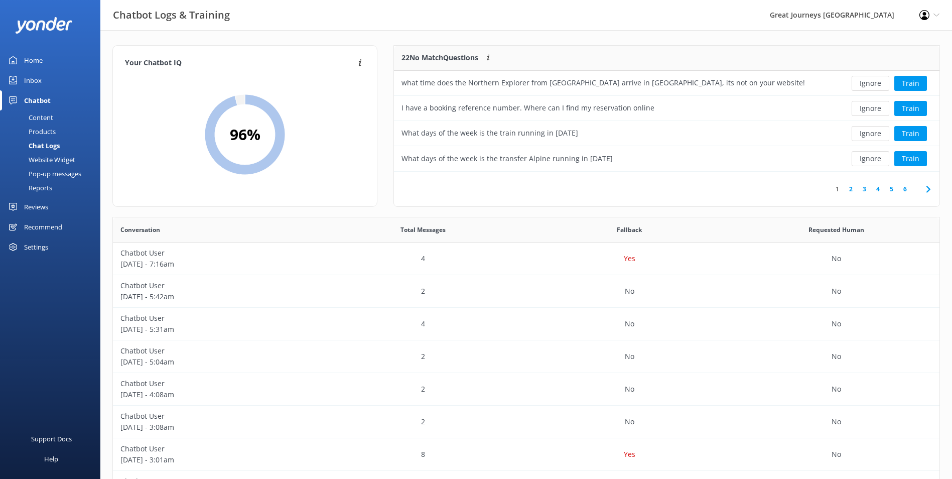
click at [866, 84] on button "Ignore" at bounding box center [871, 83] width 38 height 15
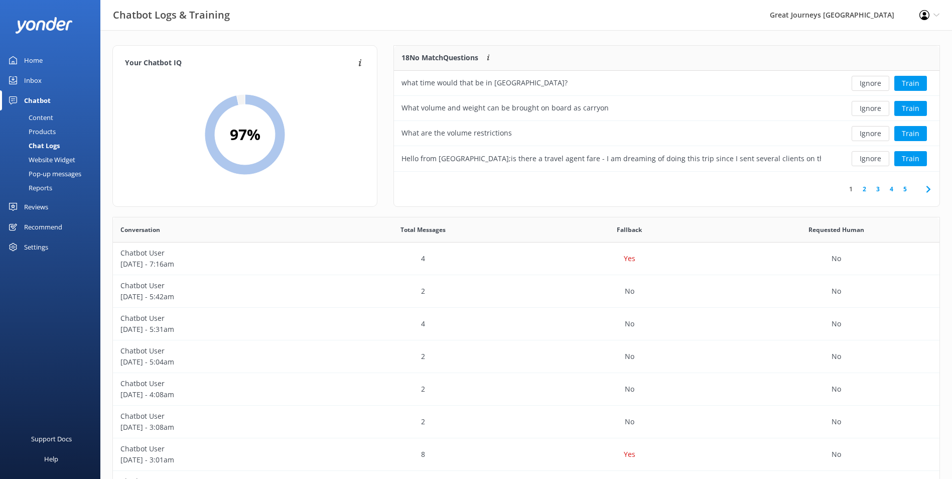
click at [866, 84] on button "Ignore" at bounding box center [871, 83] width 38 height 15
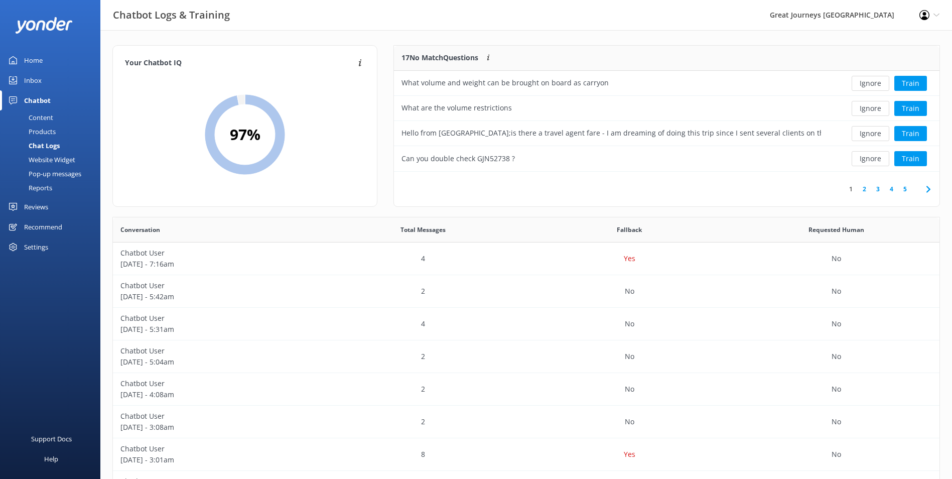
click at [866, 84] on button "Ignore" at bounding box center [871, 83] width 38 height 15
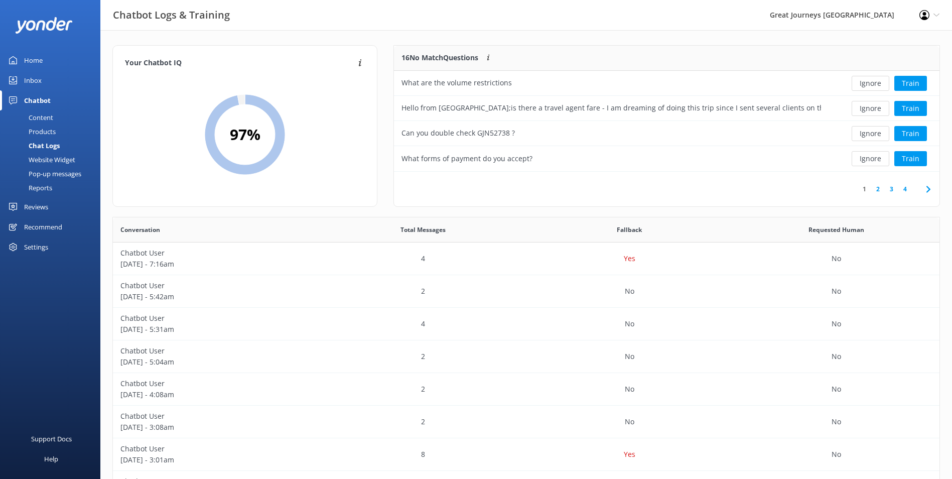
click at [866, 84] on button "Ignore" at bounding box center [871, 83] width 38 height 15
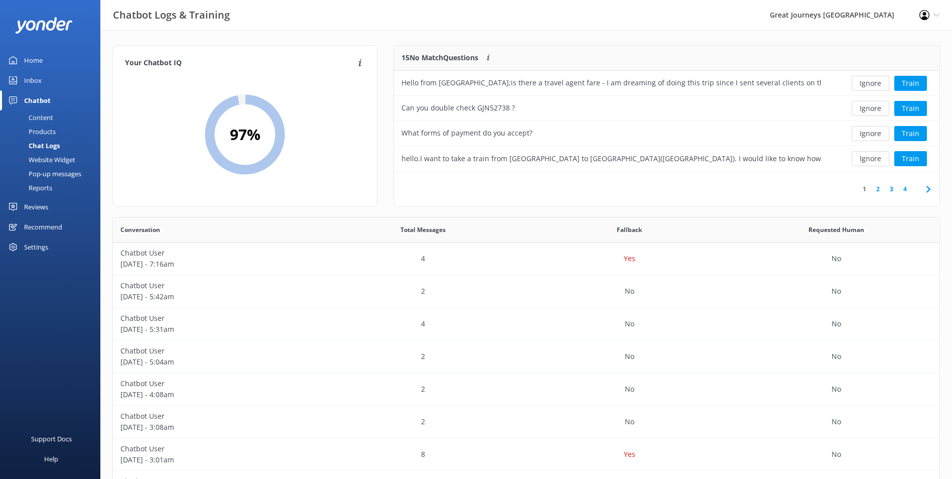
click at [866, 84] on button "Ignore" at bounding box center [871, 83] width 38 height 15
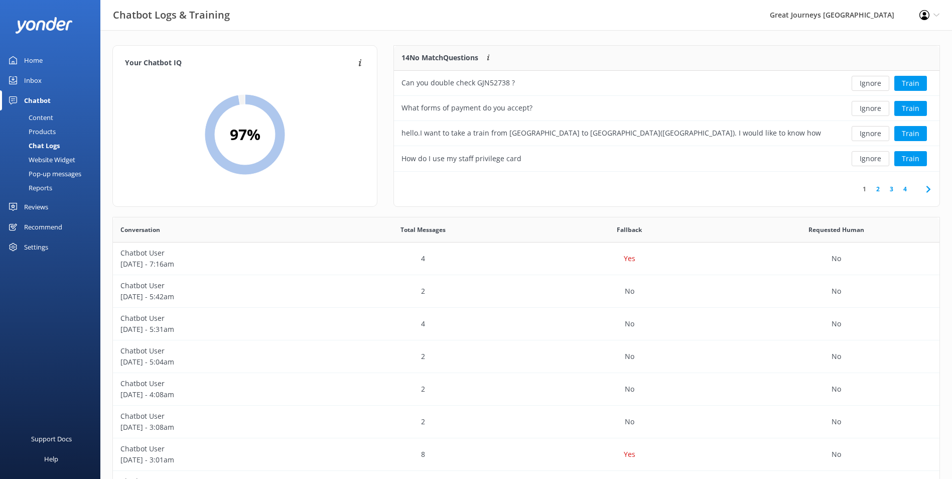
click at [866, 84] on button "Ignore" at bounding box center [871, 83] width 38 height 15
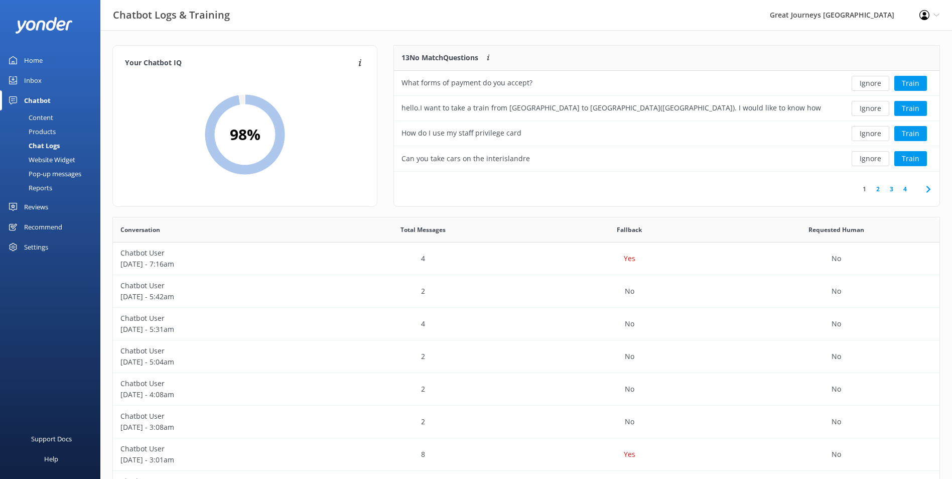
click at [866, 84] on button "Ignore" at bounding box center [871, 83] width 38 height 15
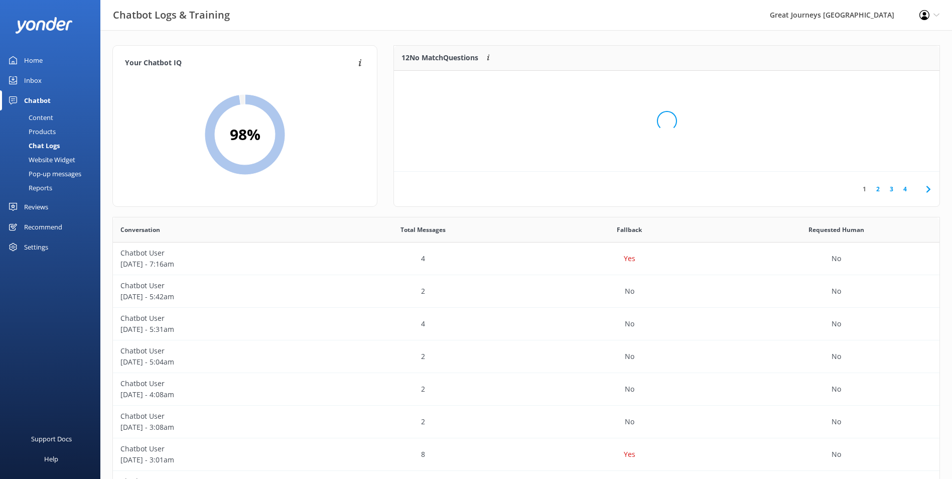
click at [866, 84] on div "Loading.." at bounding box center [666, 121] width 525 height 479
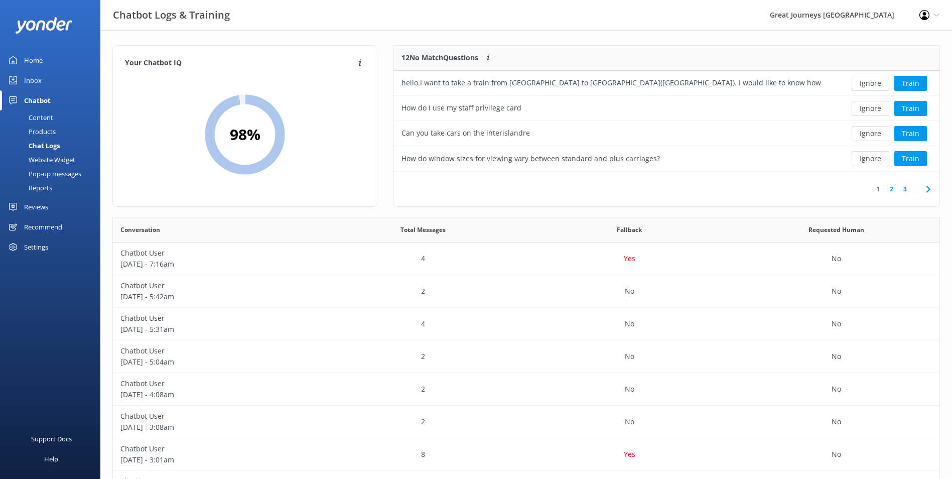
click at [866, 84] on button "Ignore" at bounding box center [871, 83] width 38 height 15
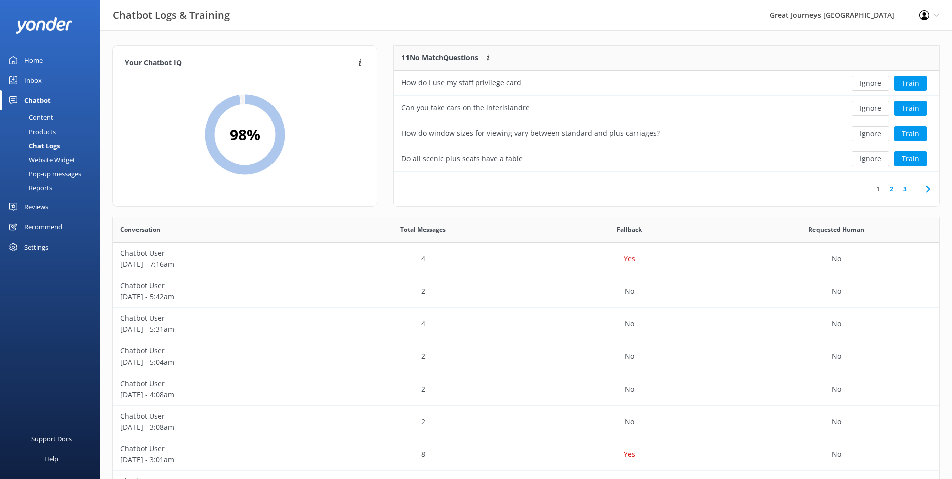
click at [866, 84] on button "Ignore" at bounding box center [871, 83] width 38 height 15
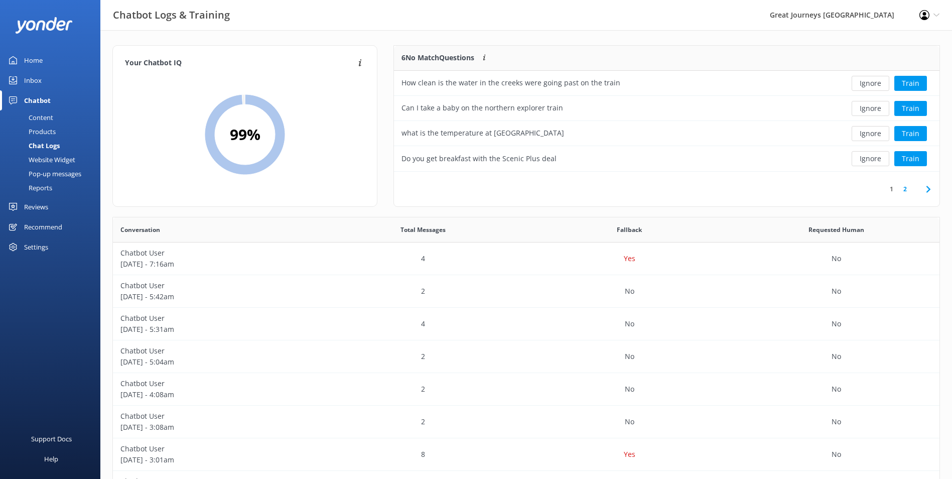
click at [866, 84] on button "Ignore" at bounding box center [871, 83] width 38 height 15
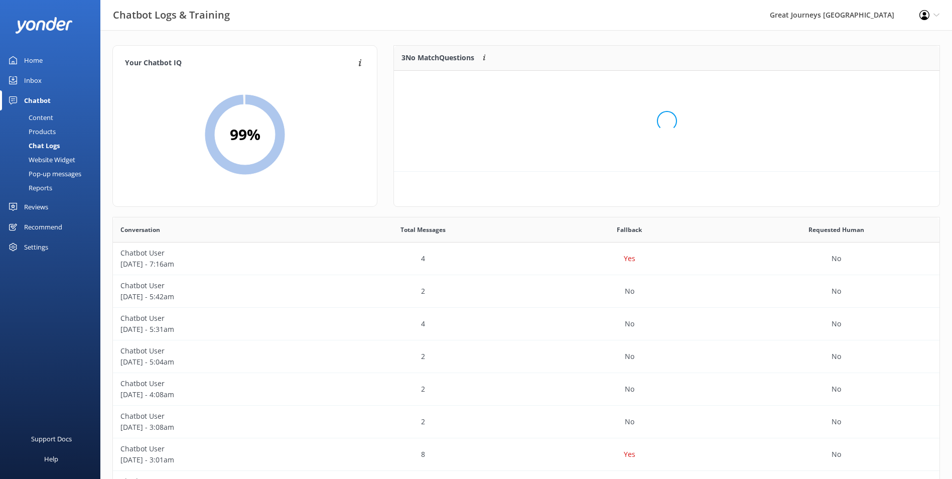
scroll to position [93, 538]
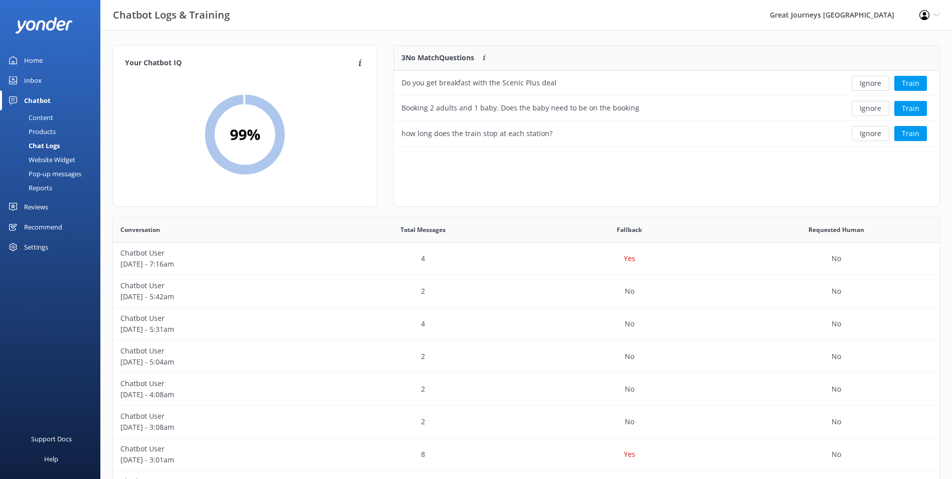
click at [866, 84] on button "Ignore" at bounding box center [871, 83] width 38 height 15
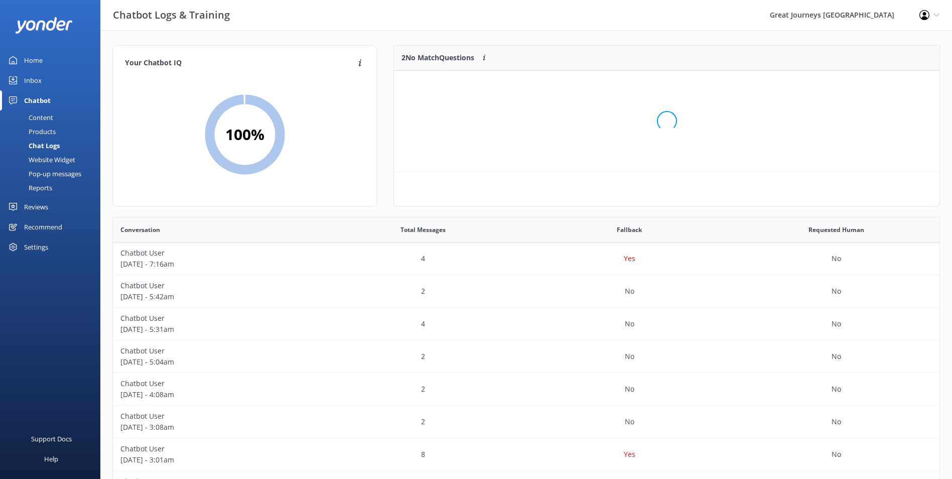
scroll to position [68, 538]
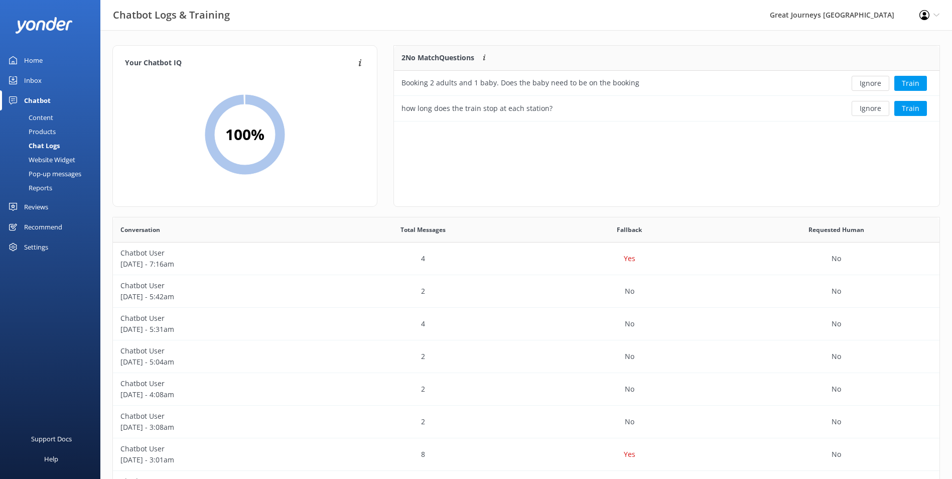
click at [866, 84] on button "Ignore" at bounding box center [871, 83] width 38 height 15
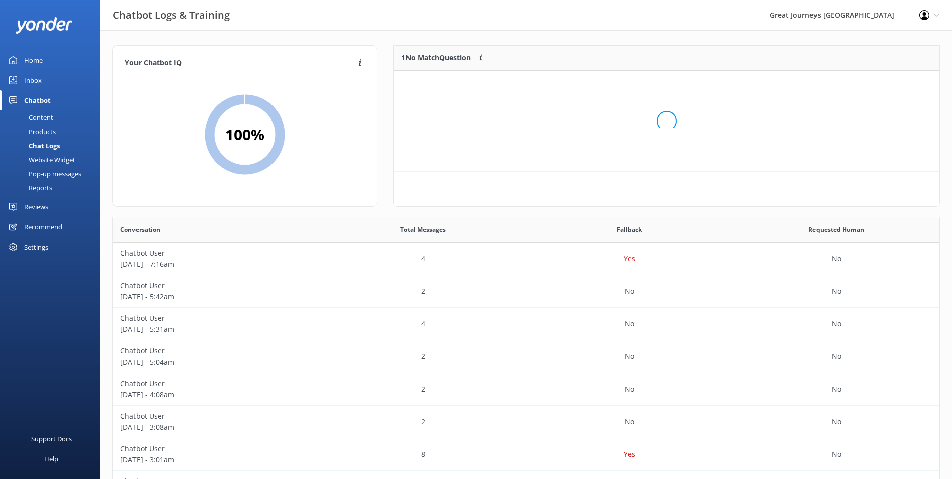
scroll to position [43, 538]
click at [866, 84] on button "Ignore" at bounding box center [871, 83] width 38 height 15
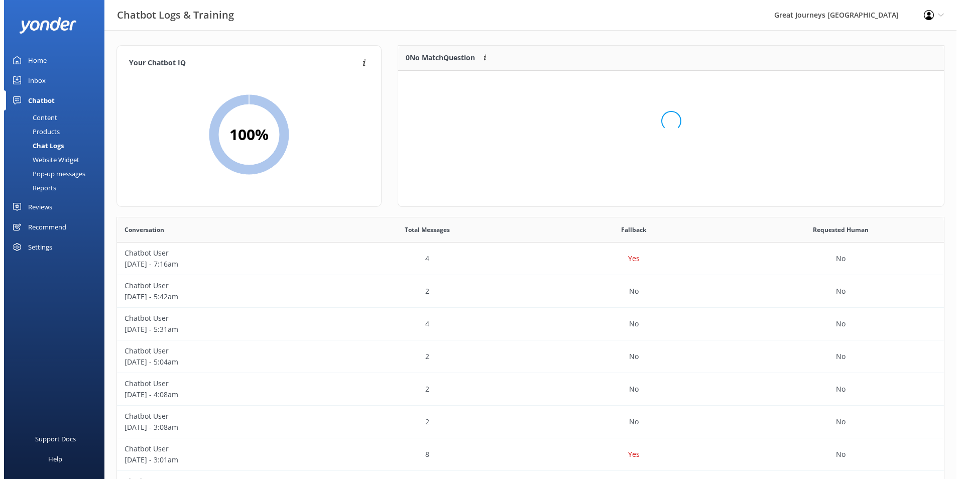
scroll to position [118, 538]
